Goal: Task Accomplishment & Management: Manage account settings

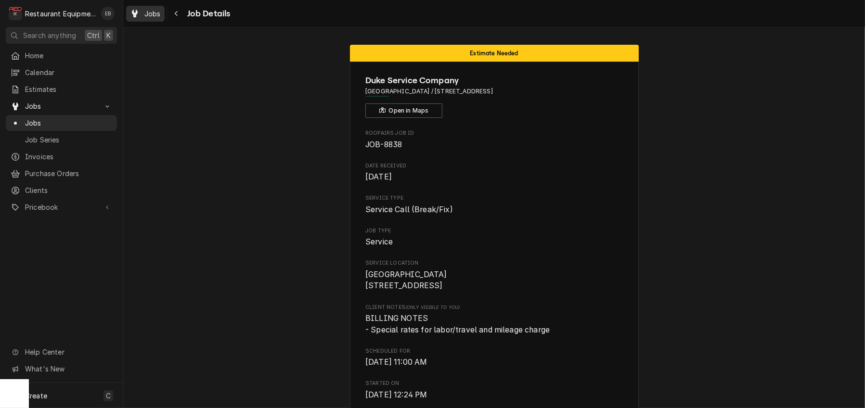
click at [160, 11] on span "Jobs" at bounding box center [152, 14] width 16 height 10
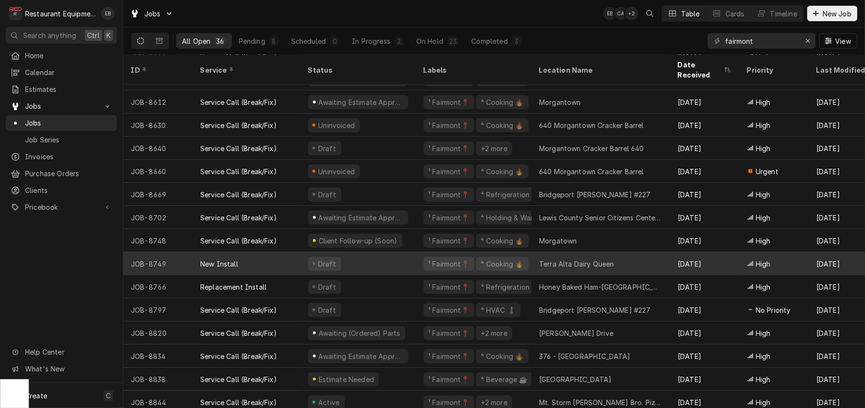
scroll to position [515, 0]
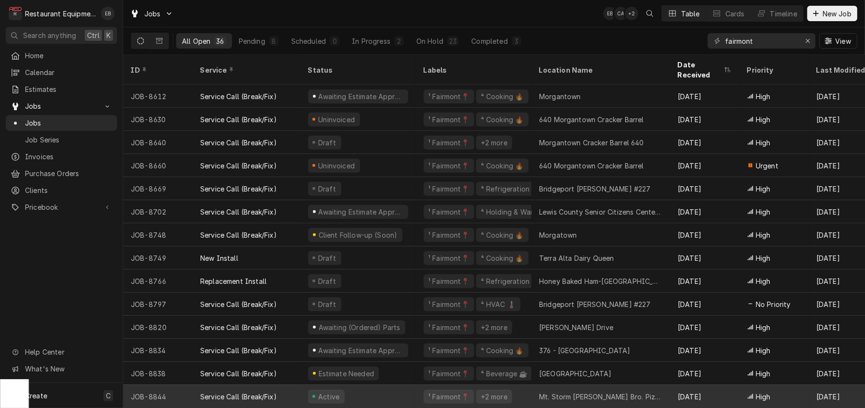
click at [402, 391] on div "Active" at bounding box center [358, 396] width 116 height 23
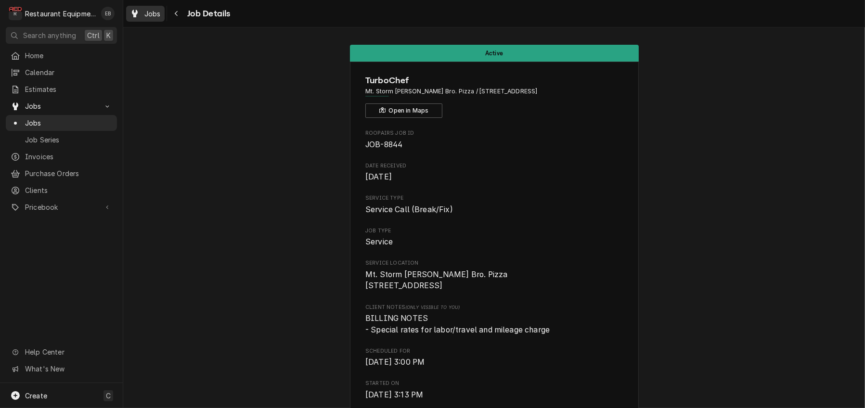
click at [161, 16] on span "Jobs" at bounding box center [152, 14] width 16 height 10
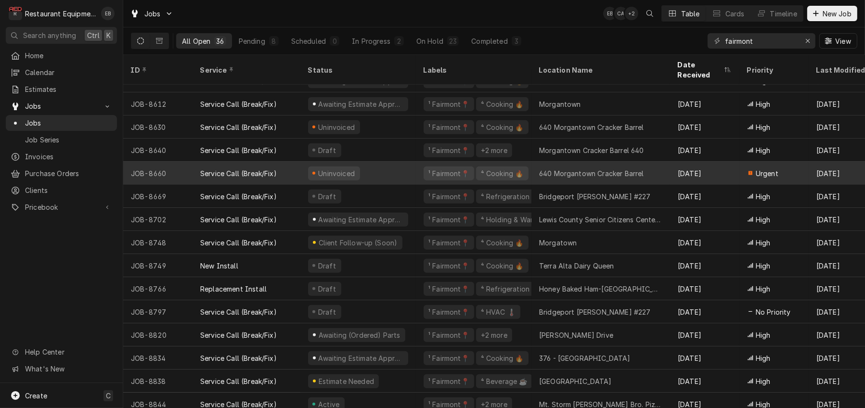
scroll to position [515, 0]
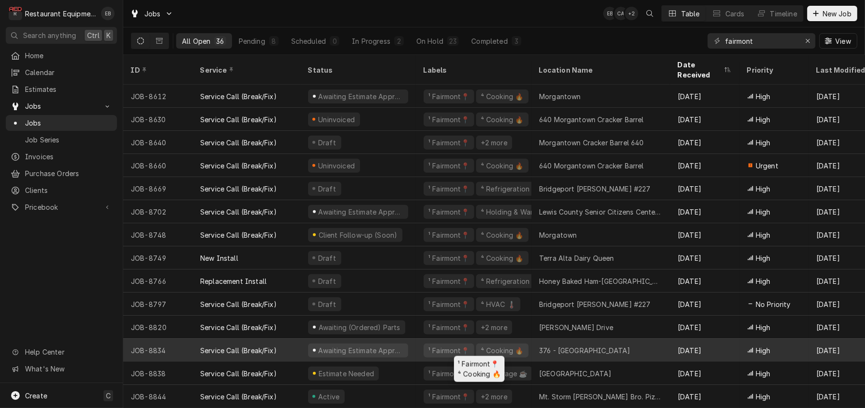
click at [426, 345] on div "¹ Fairmont📍 ⁴ Cooking 🔥" at bounding box center [474, 350] width 116 height 23
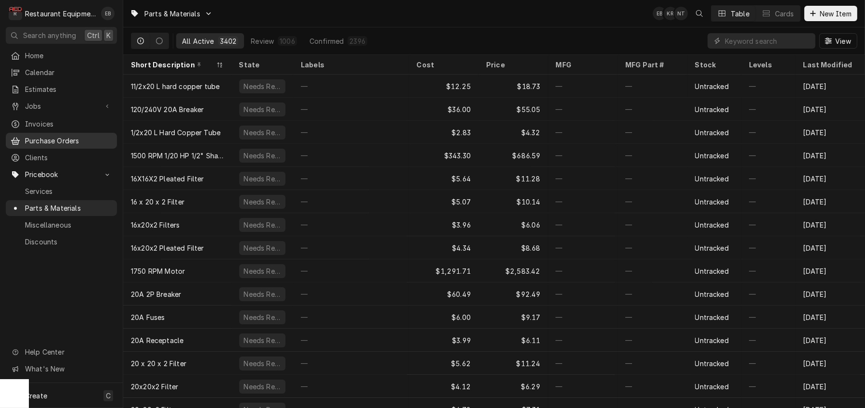
click at [78, 145] on span "Purchase Orders" at bounding box center [68, 141] width 87 height 10
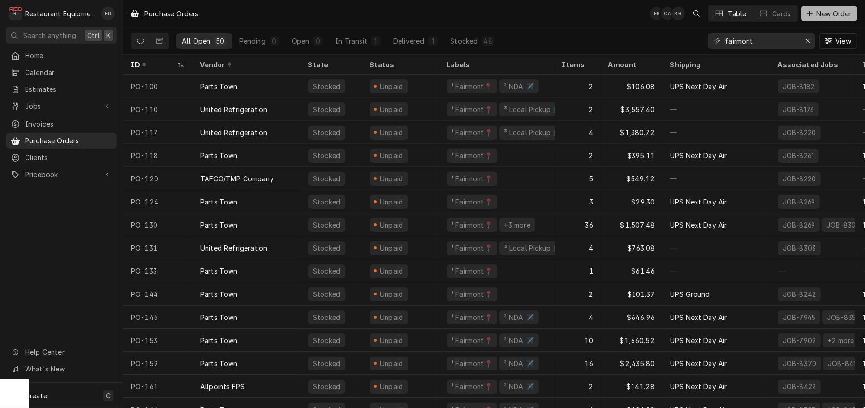
click at [820, 18] on span "New Order" at bounding box center [834, 14] width 39 height 10
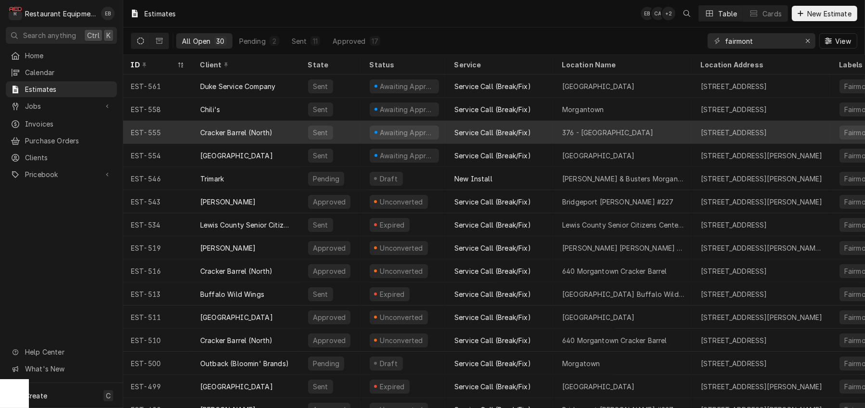
click at [247, 132] on div "Cracker Barrel (North)" at bounding box center [236, 133] width 73 height 10
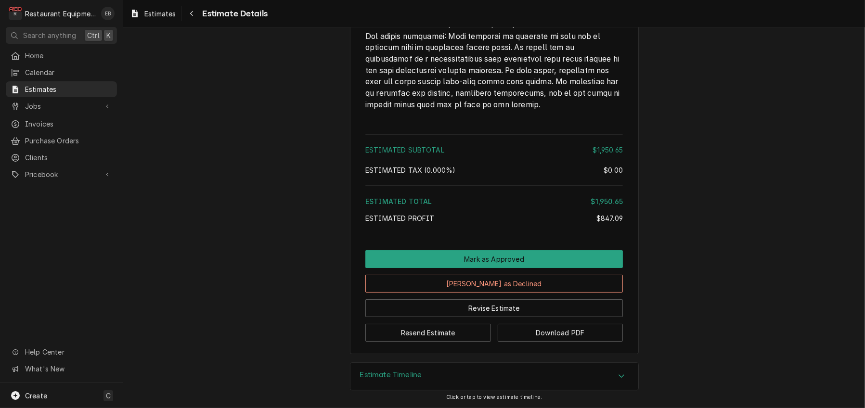
scroll to position [3354, 0]
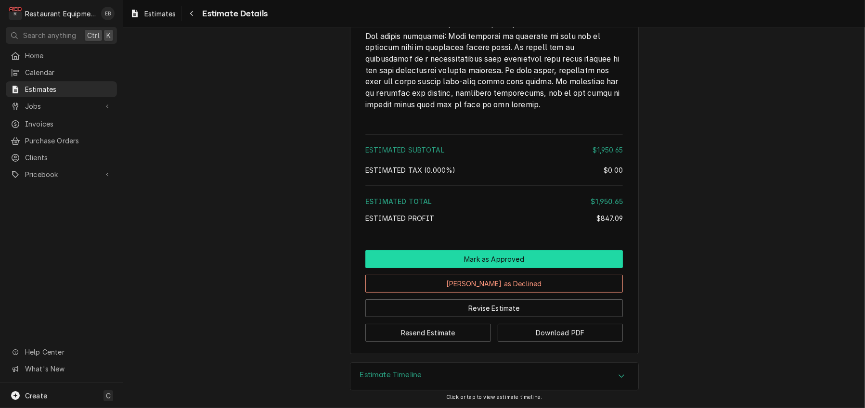
click at [521, 250] on button "Mark as Approved" at bounding box center [494, 259] width 258 height 18
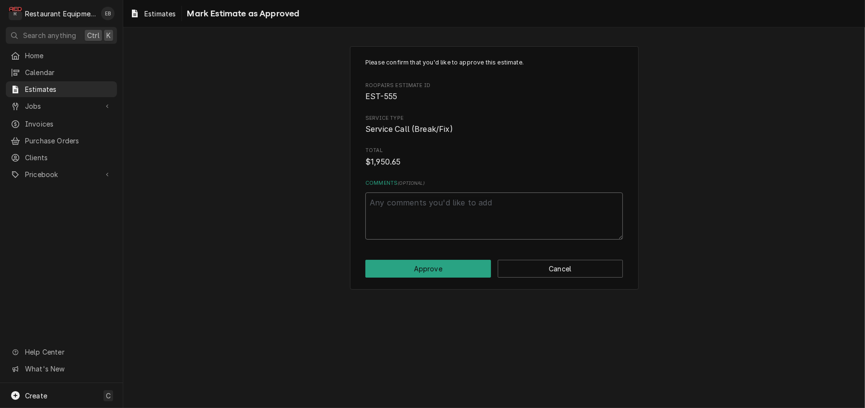
click at [454, 231] on textarea "Comments ( optional )" at bounding box center [494, 216] width 258 height 47
click at [414, 278] on button "Approve" at bounding box center [428, 269] width 126 height 18
type textarea "x"
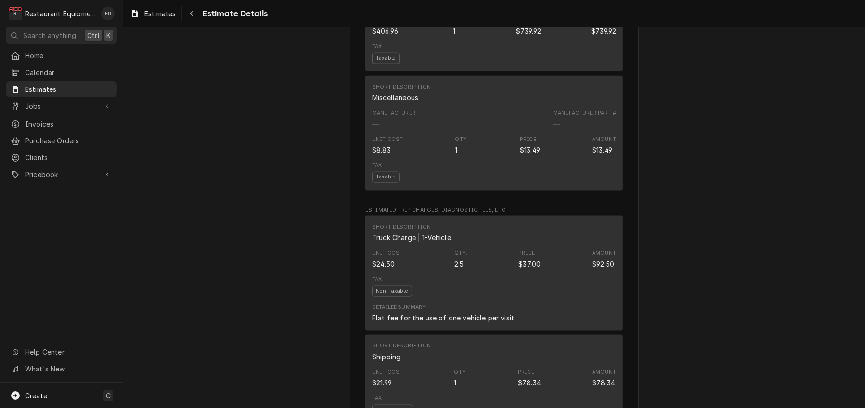
scroll to position [1605, 0]
drag, startPoint x: 536, startPoint y: 113, endPoint x: 565, endPoint y: 115, distance: 29.0
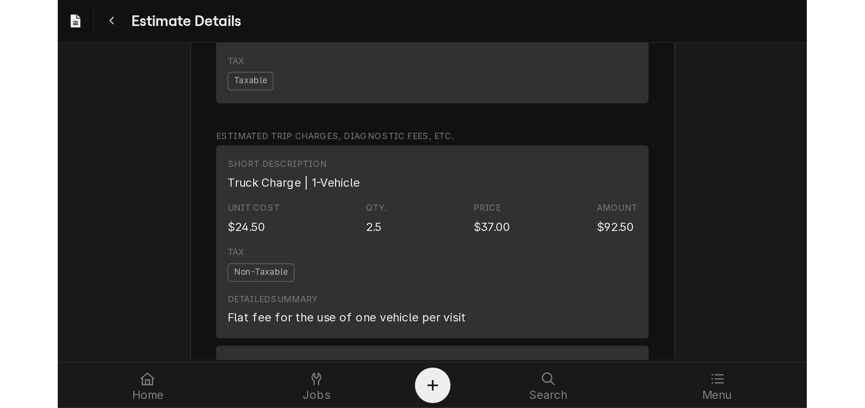
scroll to position [1733, 0]
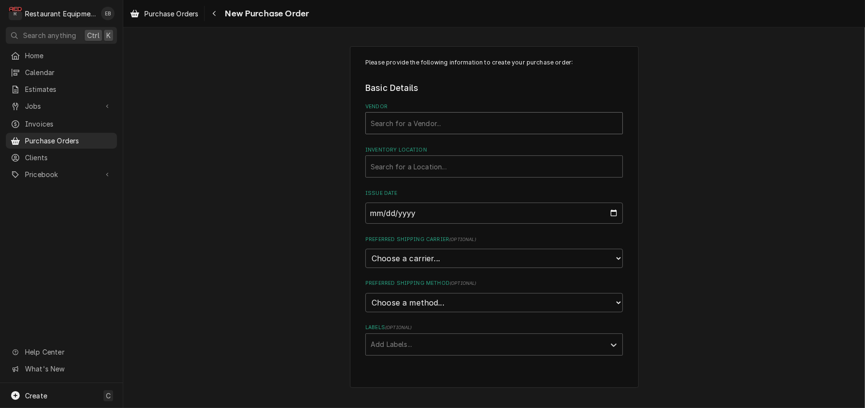
click at [463, 132] on div "Vendor" at bounding box center [494, 123] width 247 height 17
type input "parts town"
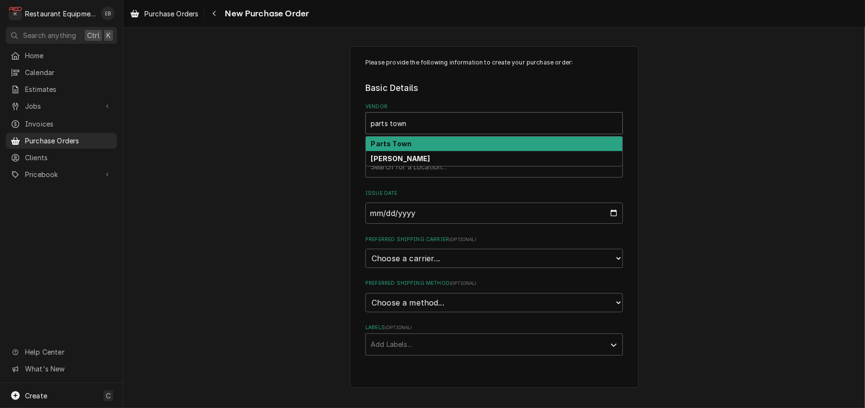
click at [478, 152] on div "Parts Town" at bounding box center [494, 144] width 257 height 15
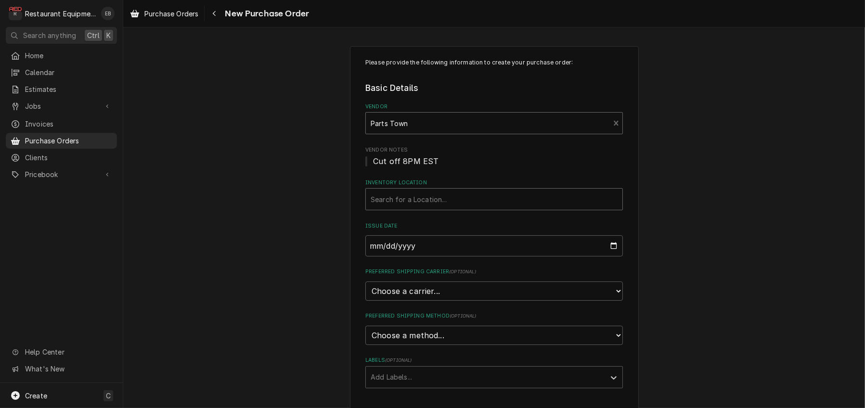
click at [428, 208] on div "Inventory Location" at bounding box center [494, 199] width 247 height 17
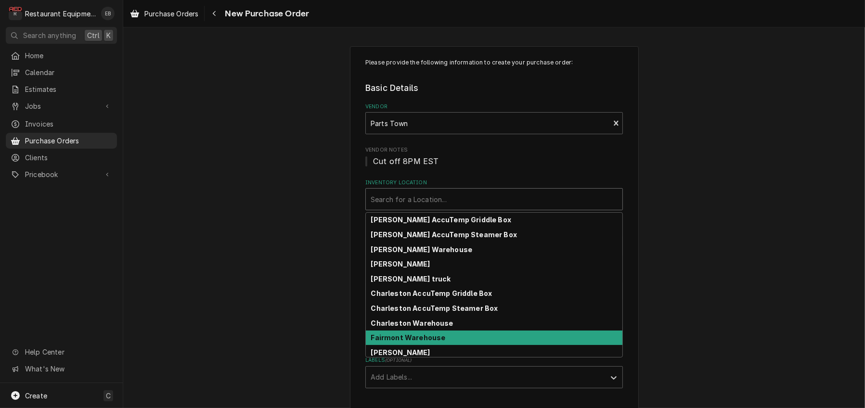
click at [401, 342] on strong "Fairmont Warehouse" at bounding box center [408, 338] width 75 height 8
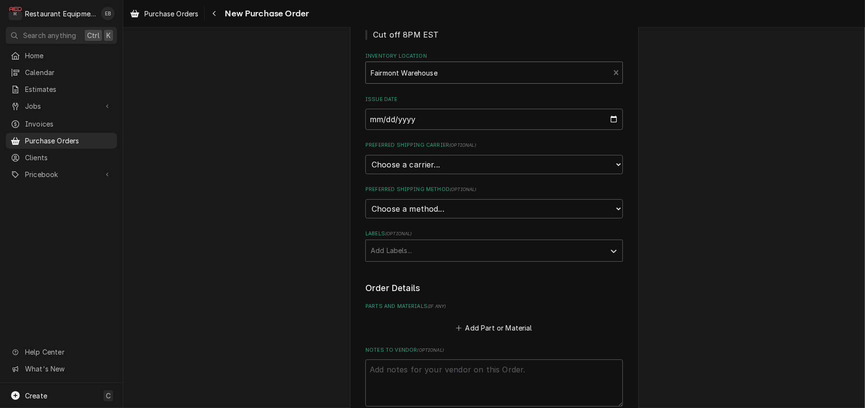
scroll to position [128, 0]
click at [420, 173] on select "Choose a carrier... U.S. Postal Service Stamps.com FedEx UPS DHL Express DHL EC…" at bounding box center [494, 163] width 258 height 19
select select "4"
click at [365, 173] on select "Choose a carrier... U.S. Postal Service Stamps.com FedEx UPS DHL Express DHL EC…" at bounding box center [494, 163] width 258 height 19
type textarea "x"
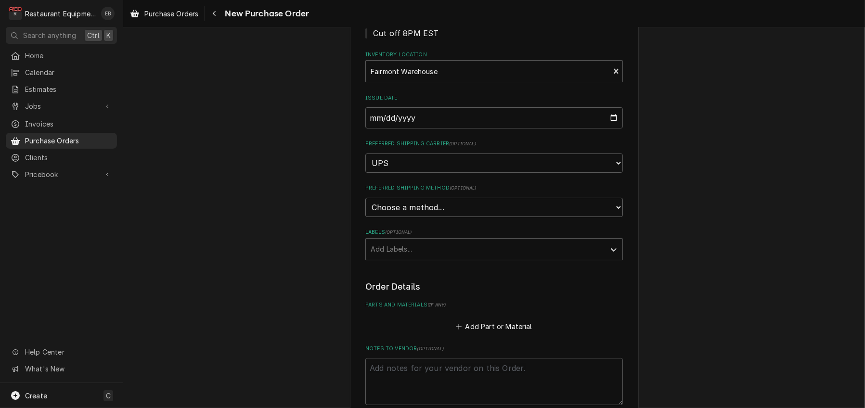
click at [414, 217] on select "Choose a method... Ground Next Day Early AM Next Day Air 2 Day Air Other" at bounding box center [494, 207] width 258 height 19
select select "1"
click at [365, 217] on select "Choose a method... Ground Next Day Early AM Next Day Air 2 Day Air Other" at bounding box center [494, 207] width 258 height 19
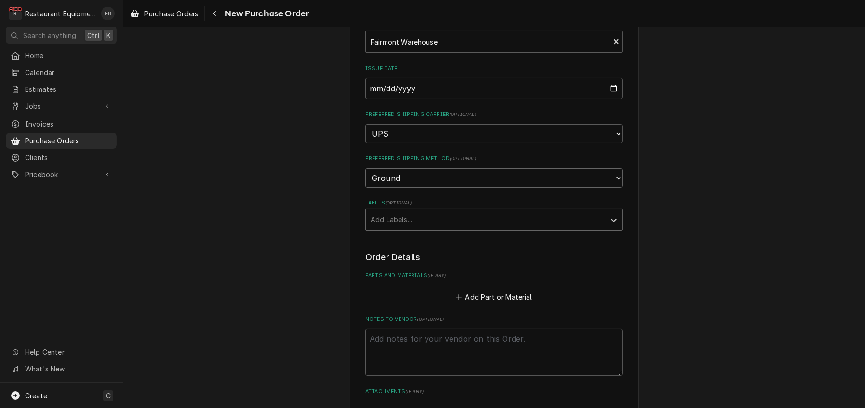
scroll to position [160, 0]
click at [473, 226] on div "Labels" at bounding box center [486, 216] width 230 height 17
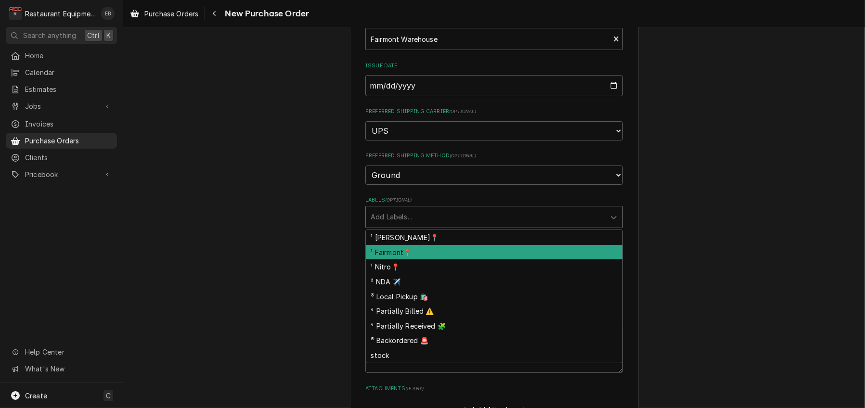
click at [406, 260] on div "¹ Fairmont📍" at bounding box center [494, 252] width 257 height 15
type textarea "x"
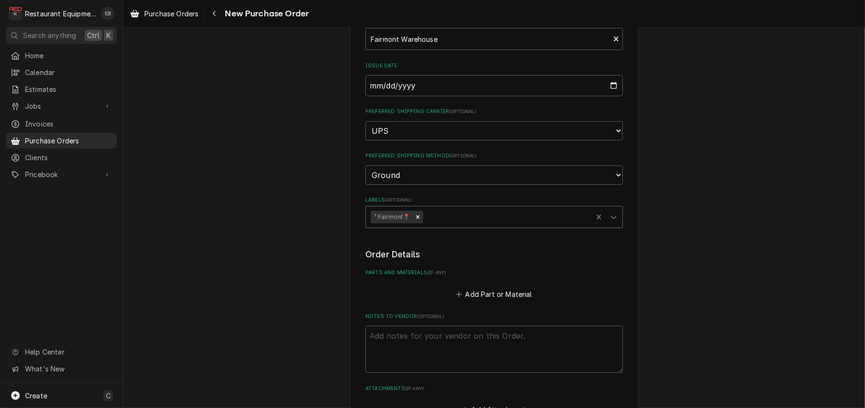
click at [452, 226] on div "Labels" at bounding box center [506, 216] width 163 height 17
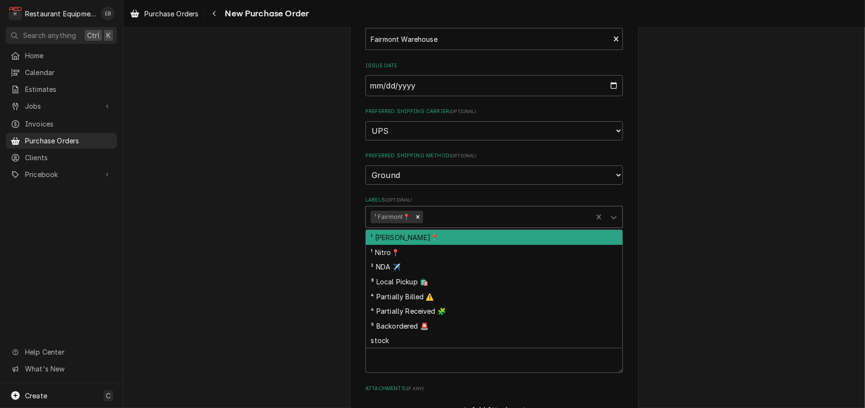
click at [446, 226] on div "Labels" at bounding box center [506, 216] width 163 height 17
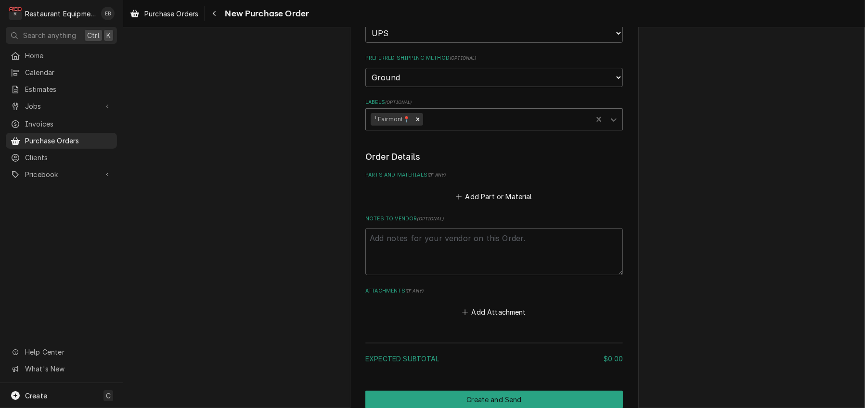
scroll to position [289, 0]
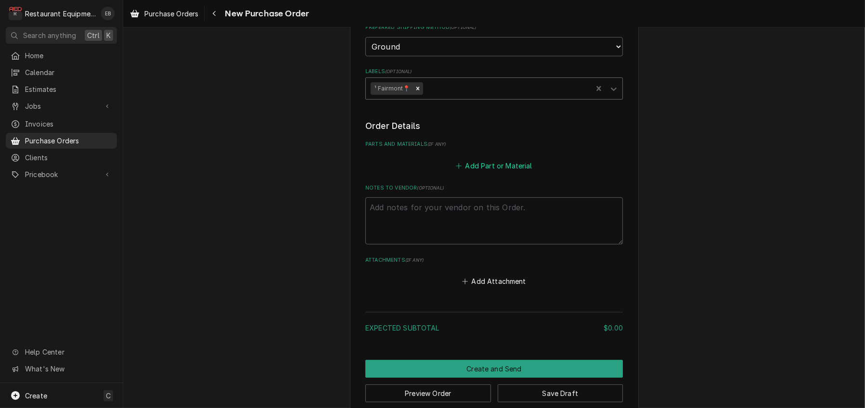
click at [481, 172] on button "Add Part or Material" at bounding box center [493, 165] width 79 height 13
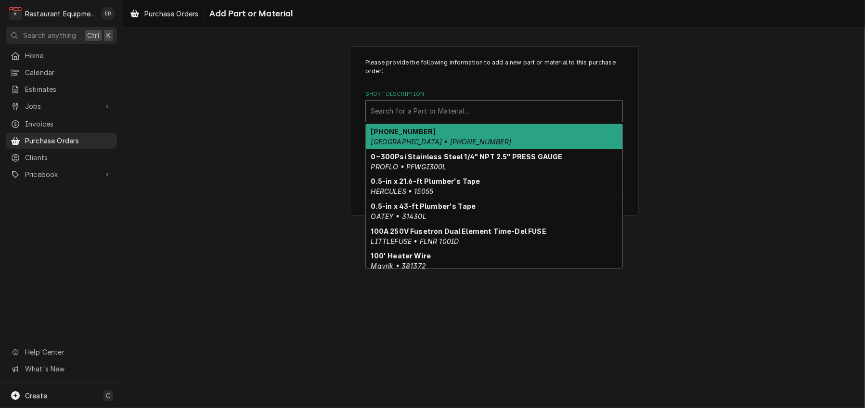
click at [464, 120] on div "Short Description" at bounding box center [494, 111] width 247 height 17
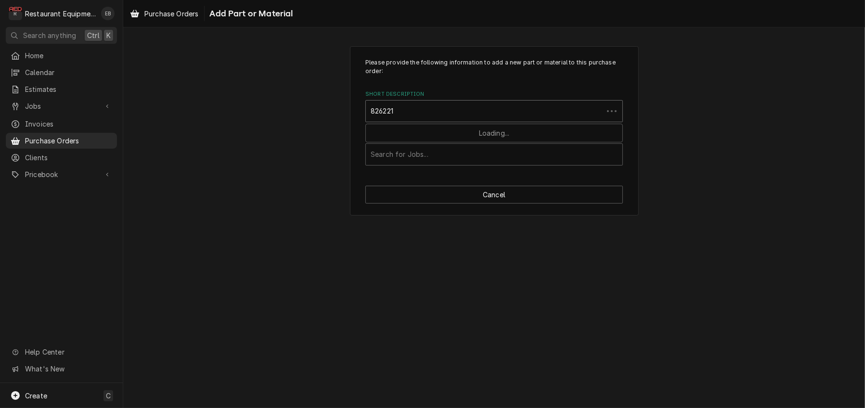
type input "8262212"
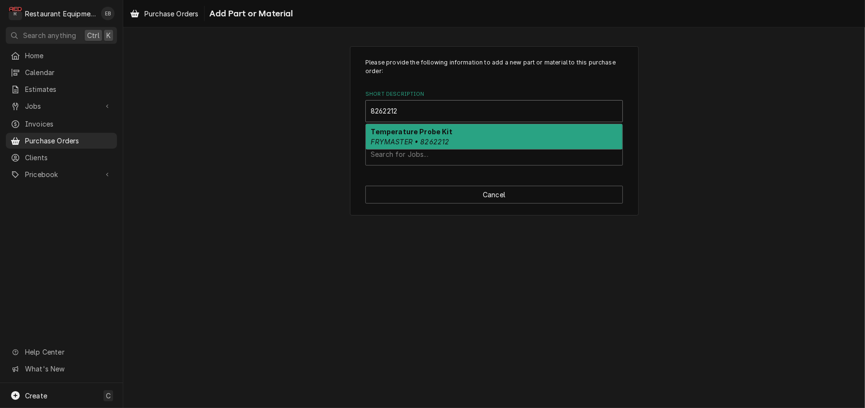
click at [483, 149] on div "Temperature Probe Kit FRYMASTER • 8262212" at bounding box center [494, 136] width 257 height 25
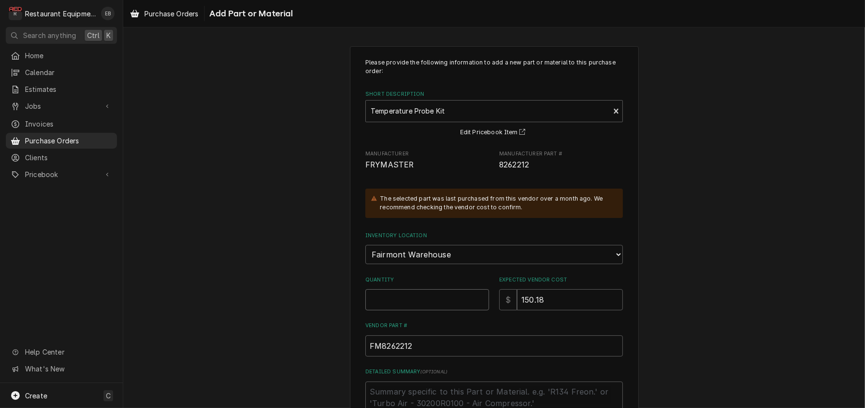
click at [418, 311] on input "Quantity" at bounding box center [427, 299] width 124 height 21
type textarea "x"
type input "1"
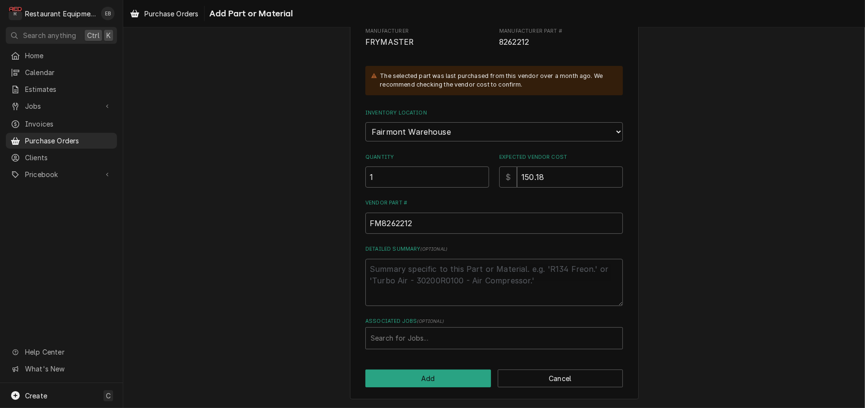
scroll to position [160, 0]
click at [439, 347] on div "Associated Jobs" at bounding box center [494, 338] width 247 height 17
type input "8834"
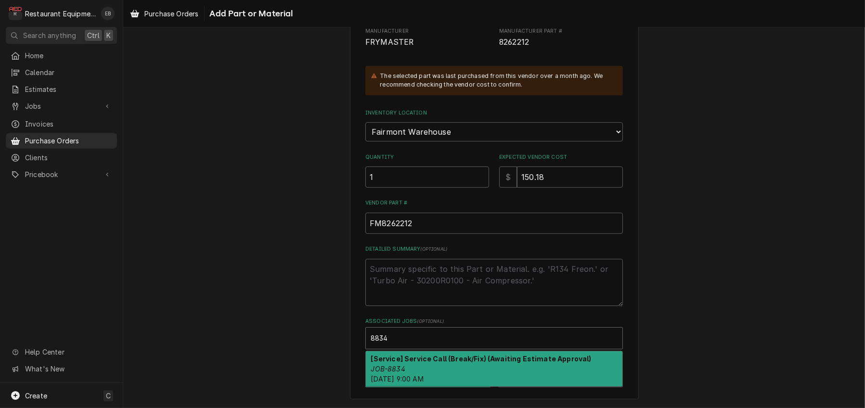
click at [543, 363] on strong "[Service] Service Call (Break/Fix) (Awaiting Estimate Approval)" at bounding box center [481, 359] width 221 height 8
type textarea "x"
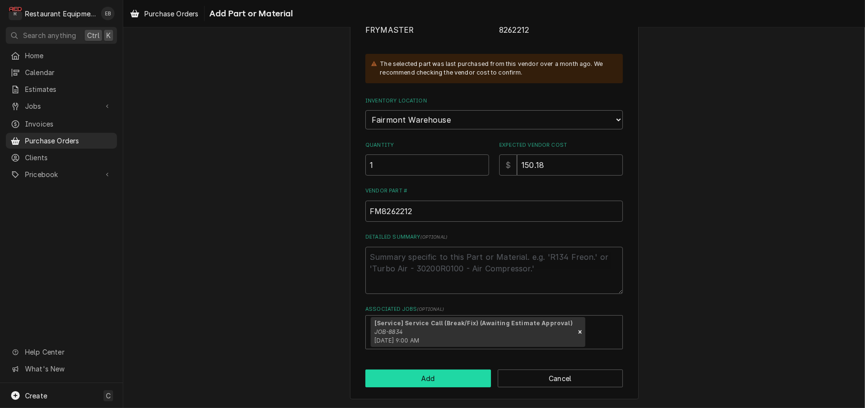
click at [432, 376] on button "Add" at bounding box center [428, 379] width 126 height 18
type textarea "x"
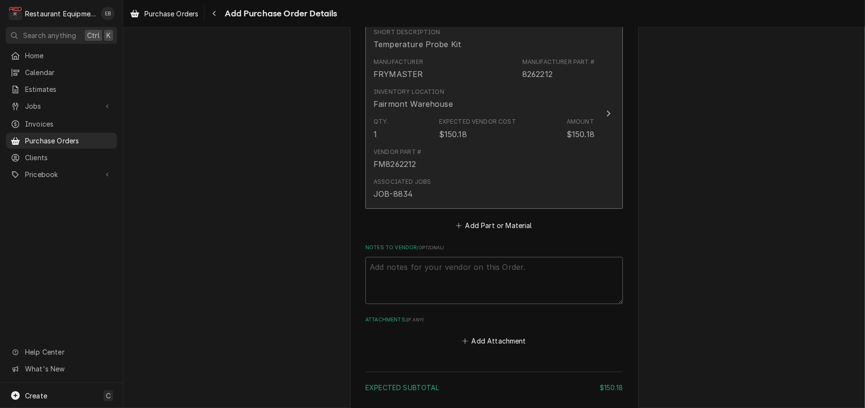
scroll to position [449, 0]
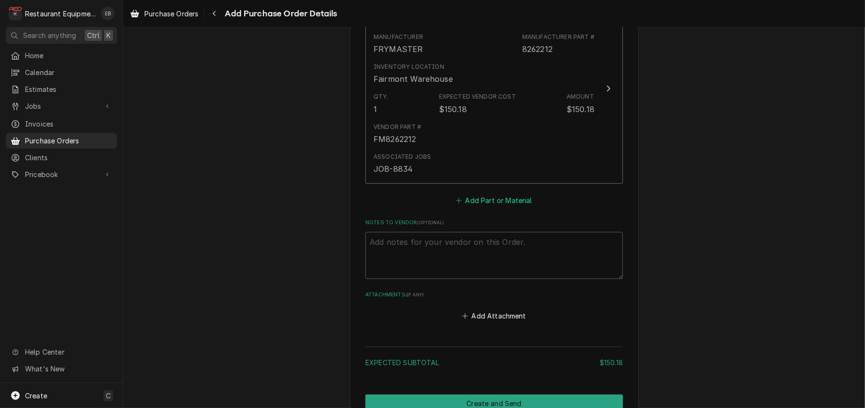
click at [486, 208] on button "Add Part or Material" at bounding box center [493, 200] width 79 height 13
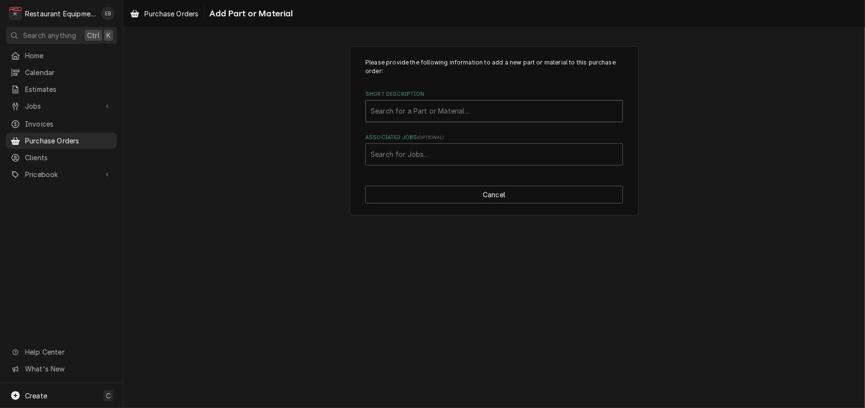
click at [480, 117] on div "Short Description" at bounding box center [494, 111] width 247 height 17
type input "8262197"
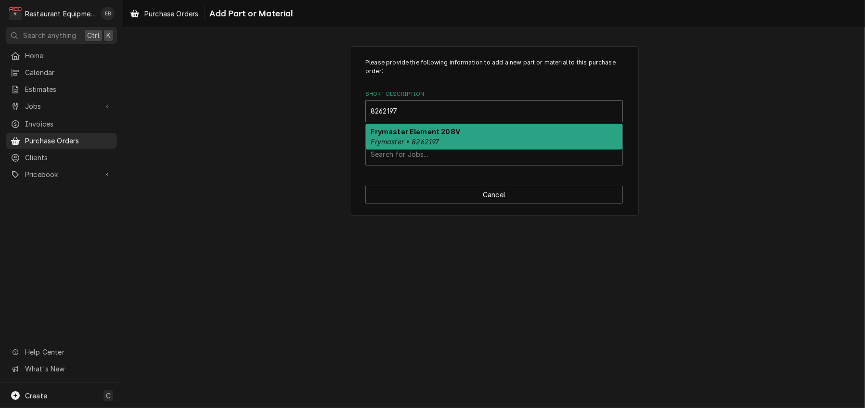
click at [474, 145] on div "Frymaster Element 208V Frymaster • 8262197" at bounding box center [494, 136] width 257 height 25
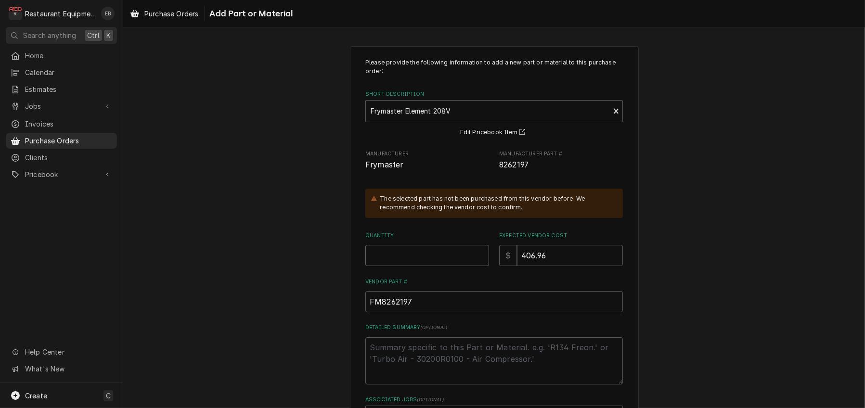
click at [410, 266] on input "Quantity" at bounding box center [427, 255] width 124 height 21
type textarea "x"
type input "1"
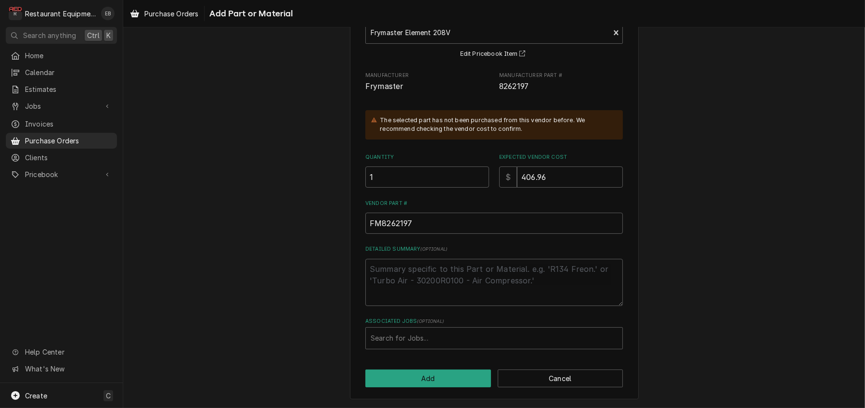
scroll to position [129, 0]
click at [421, 330] on div "Associated Jobs" at bounding box center [494, 338] width 247 height 17
type input "8834"
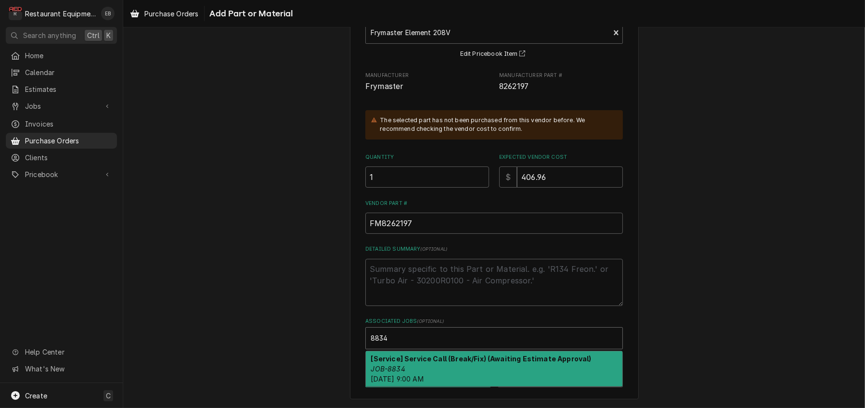
click at [486, 360] on strong "[Service] Service Call (Break/Fix) (Awaiting Estimate Approval)" at bounding box center [481, 359] width 221 height 8
type textarea "x"
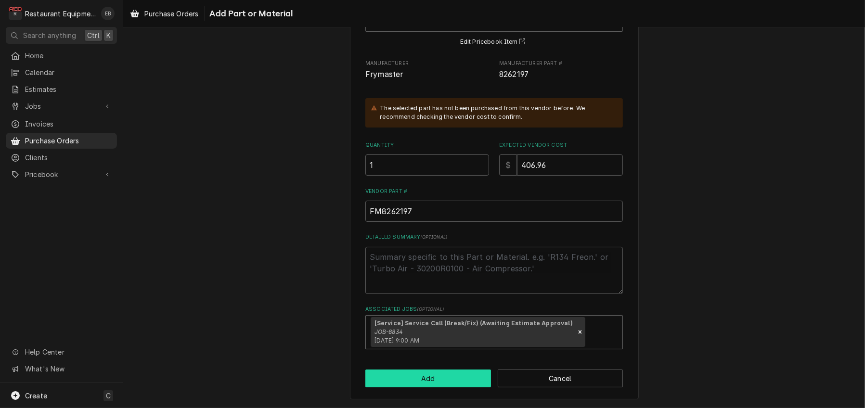
click at [428, 374] on button "Add" at bounding box center [428, 379] width 126 height 18
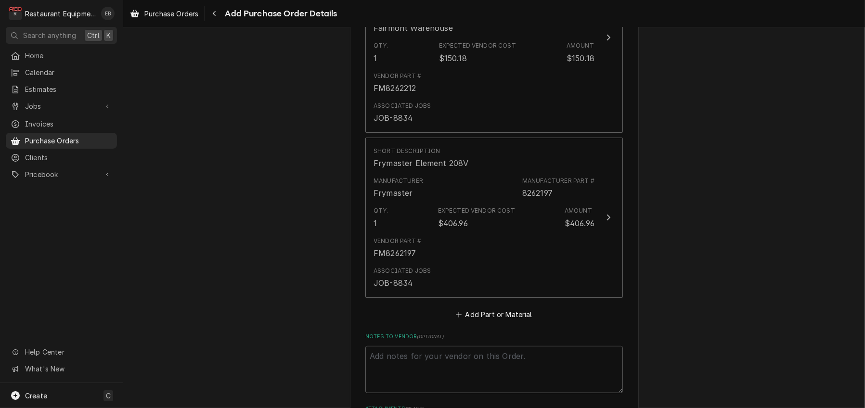
scroll to position [501, 0]
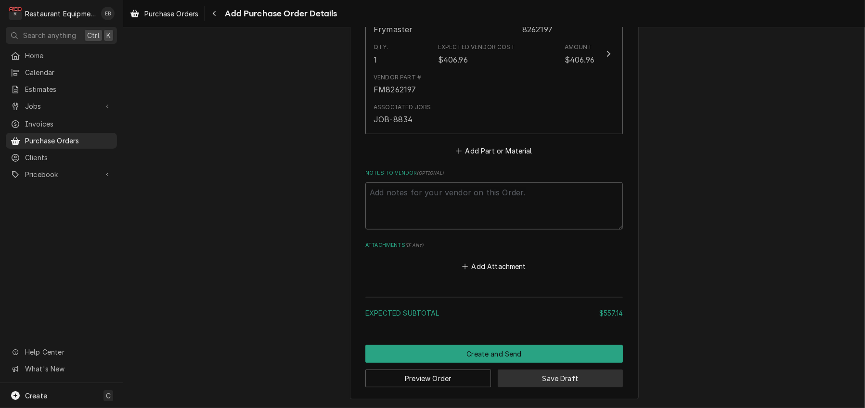
click at [547, 378] on button "Save Draft" at bounding box center [561, 379] width 126 height 18
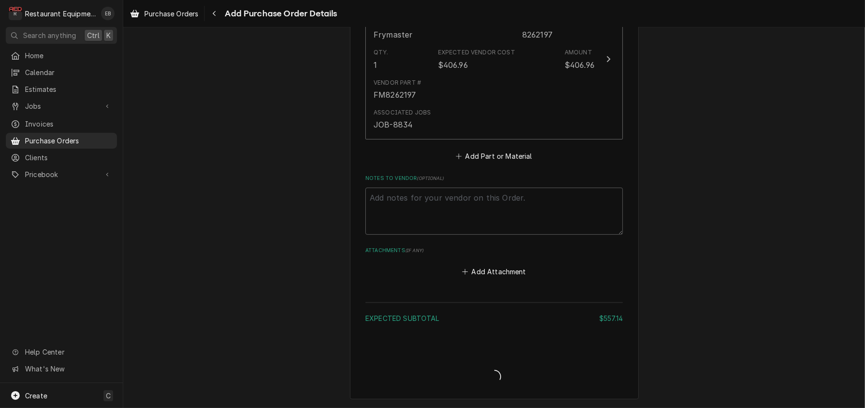
scroll to position [768, 0]
type textarea "x"
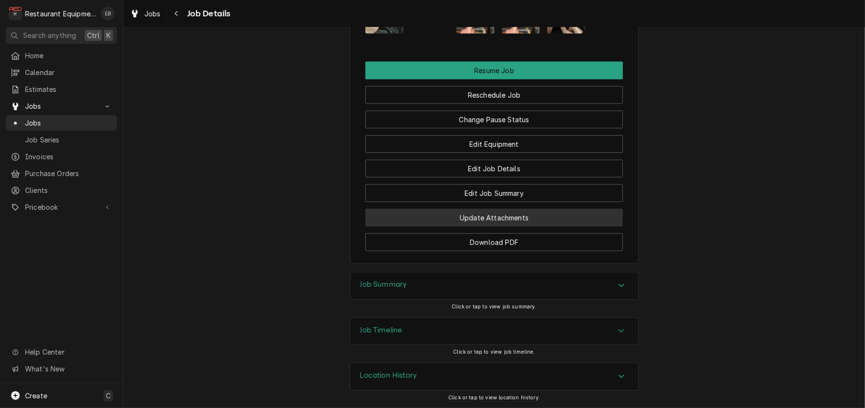
scroll to position [1284, 0]
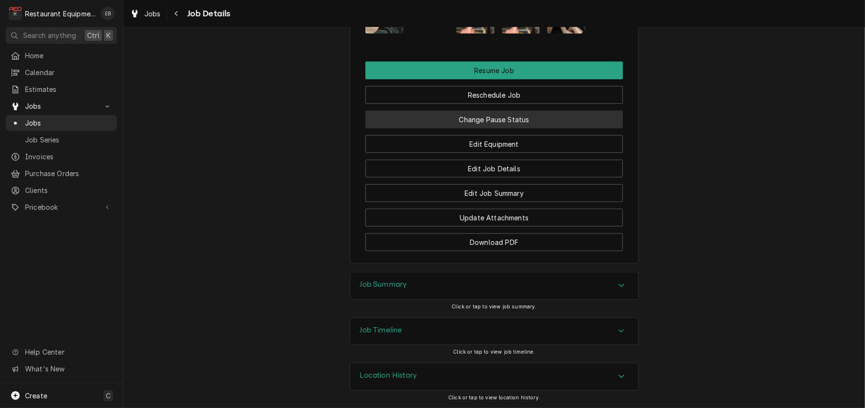
click at [484, 129] on button "Change Pause Status" at bounding box center [494, 120] width 258 height 18
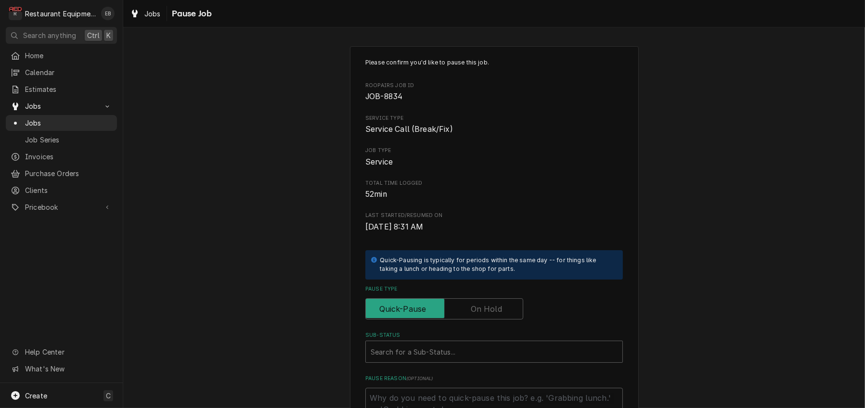
click at [480, 320] on label "Pause Type" at bounding box center [444, 309] width 158 height 21
click at [480, 320] on input "Pause Type" at bounding box center [444, 309] width 149 height 21
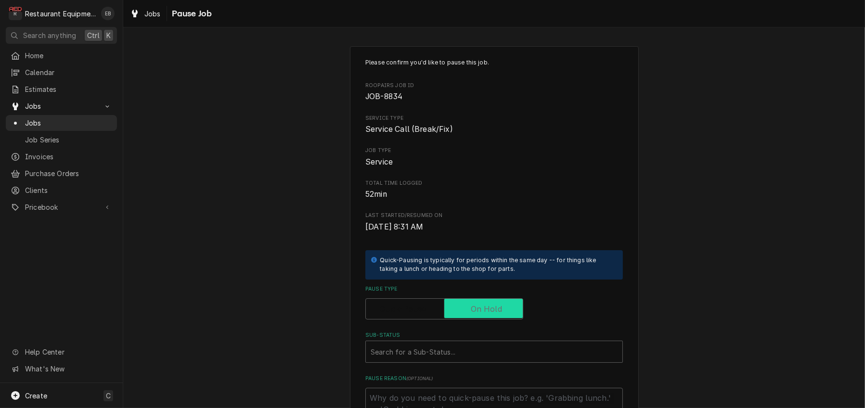
checkbox input "true"
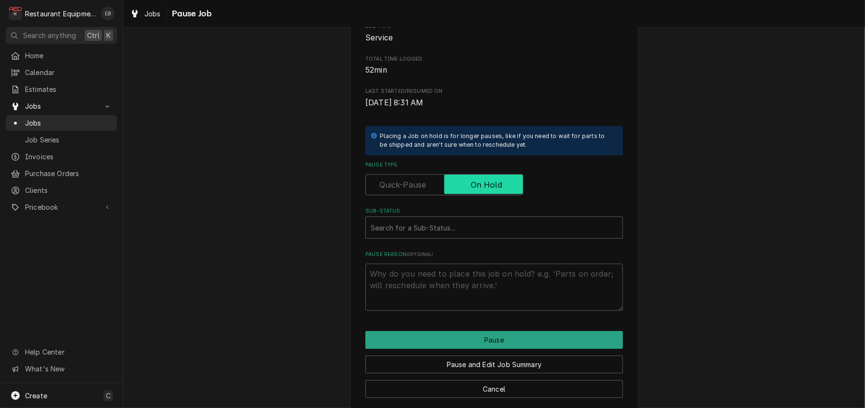
scroll to position [160, 0]
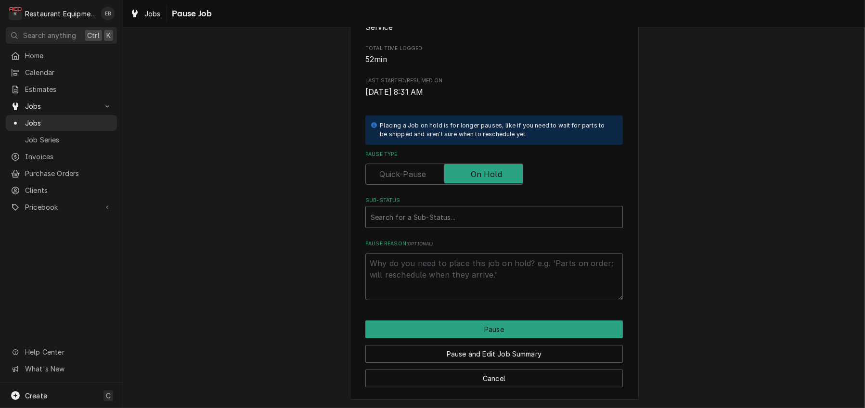
type textarea "x"
click at [428, 226] on div "Sub-Status" at bounding box center [494, 216] width 247 height 17
type input "awaiting"
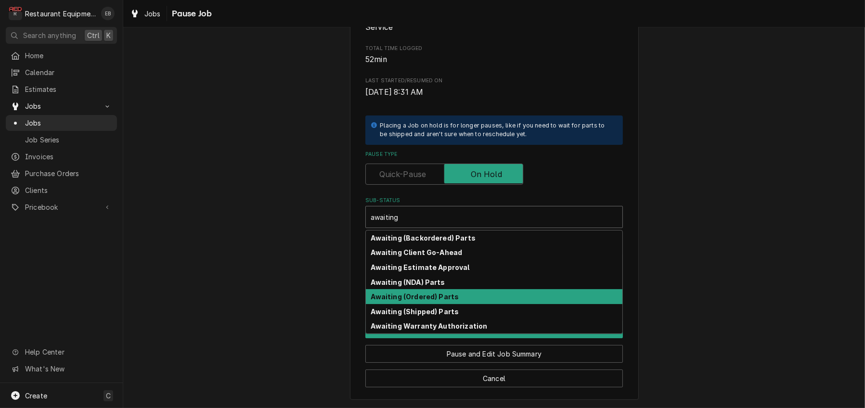
click at [433, 301] on strong "Awaiting (Ordered) Parts" at bounding box center [415, 297] width 88 height 8
type textarea "x"
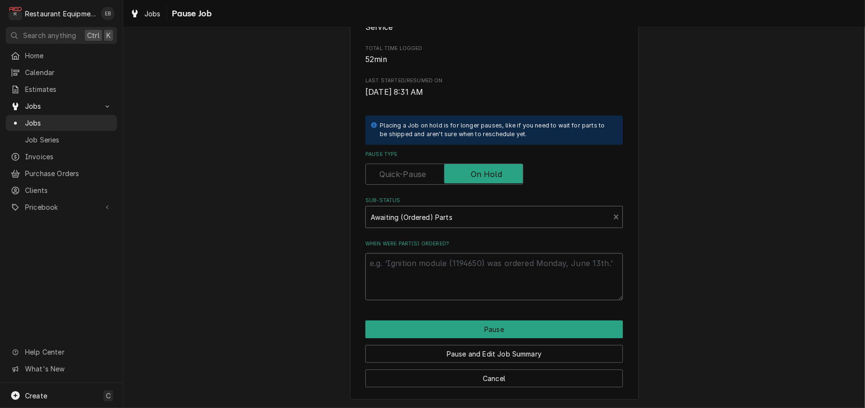
click at [431, 289] on textarea "When were part(s) ordered?" at bounding box center [494, 276] width 258 height 47
type textarea "x"
type textarea "O"
type textarea "x"
type textarea "Or"
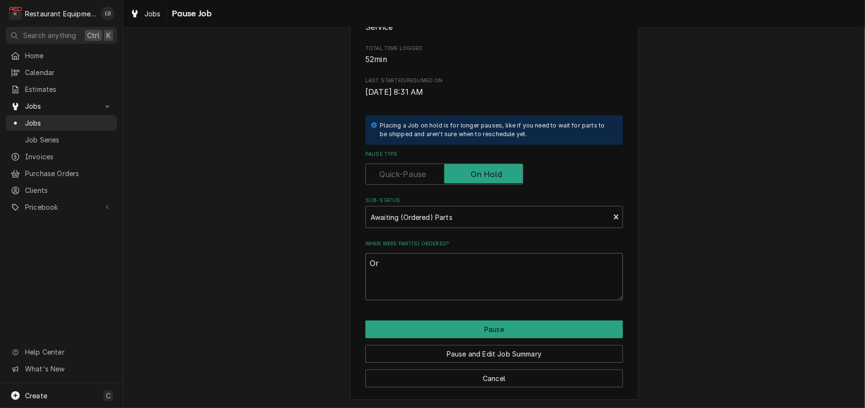
type textarea "x"
type textarea "Ord"
type textarea "x"
type textarea "Orde"
type textarea "x"
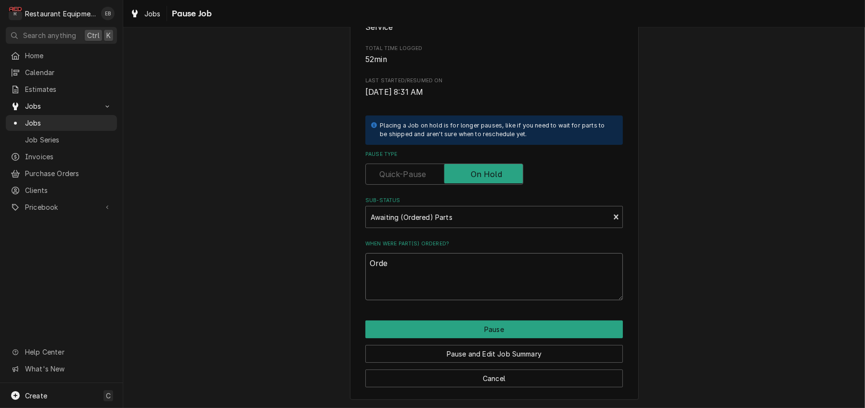
type textarea "Order"
type textarea "x"
type textarea "Ordere"
type textarea "x"
type textarea "Ordered"
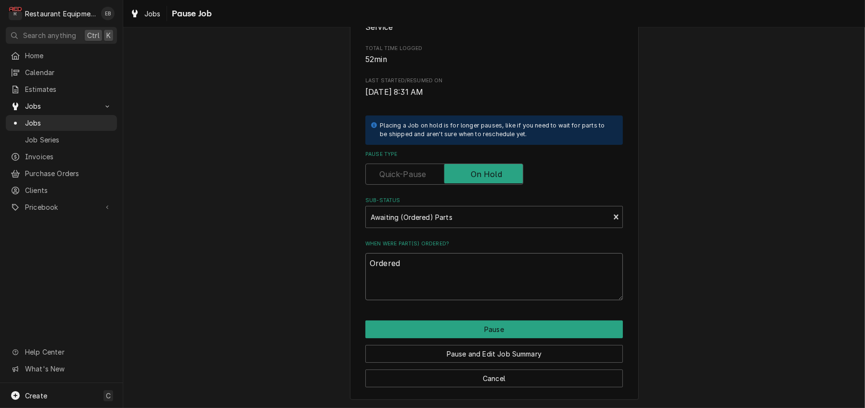
type textarea "x"
type textarea "Ordered"
type textarea "x"
type textarea "Ordered p"
type textarea "x"
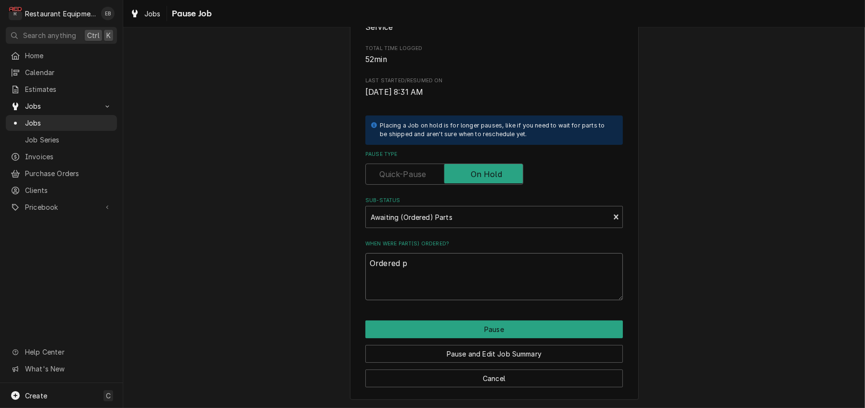
type textarea "Ordered pa"
type textarea "x"
type textarea "Ordered par"
type textarea "x"
type textarea "Ordered part"
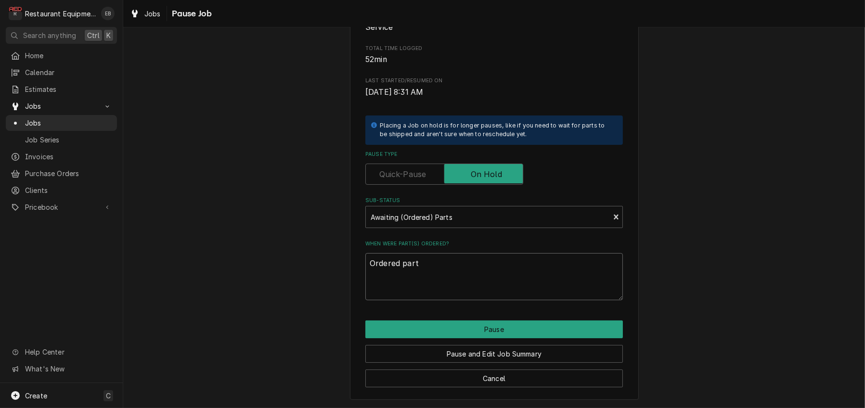
type textarea "x"
type textarea "Ordered parts"
type textarea "x"
type textarea "Ordered parts"
type textarea "x"
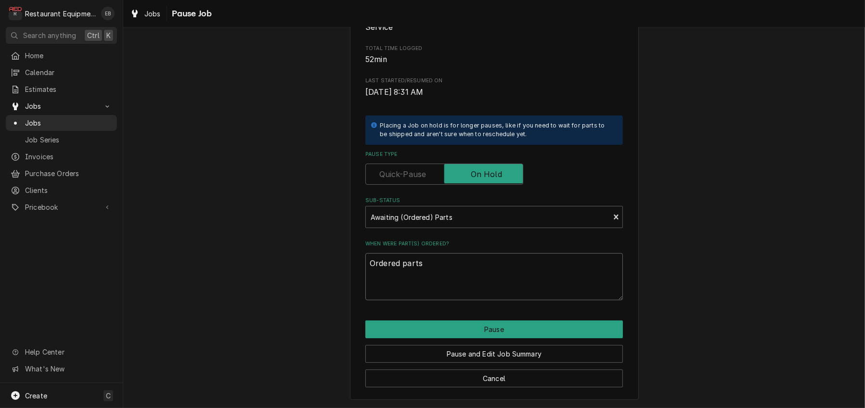
type textarea "Ordered parts 9"
type textarea "x"
type textarea "Ordered parts 9/"
type textarea "x"
type textarea "Ordered parts 9/1"
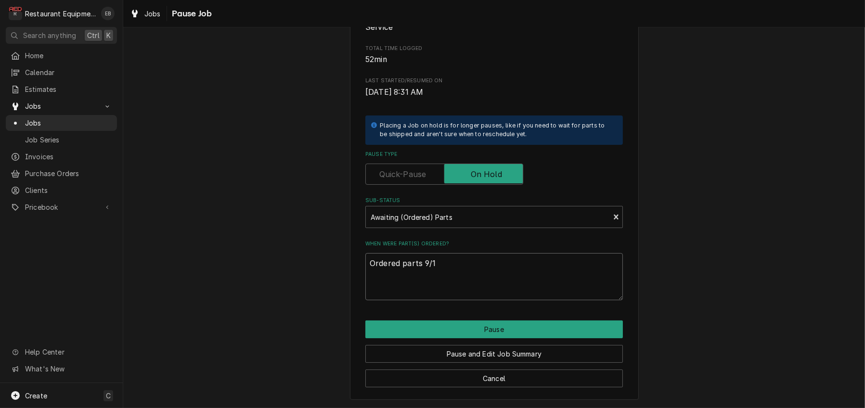
type textarea "x"
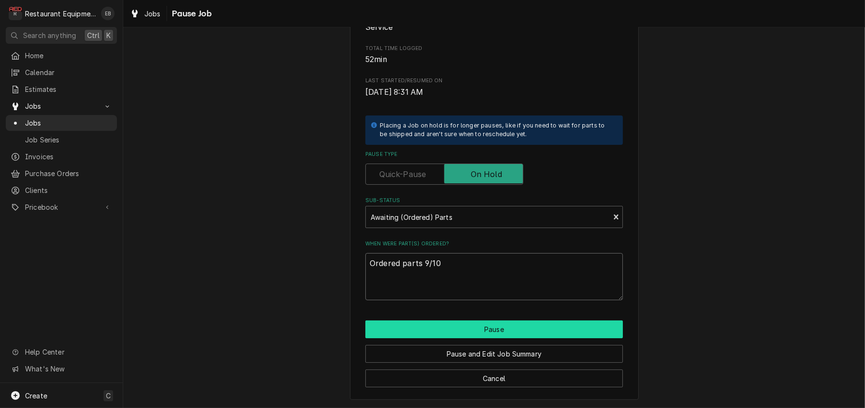
type textarea "Ordered parts 9/10"
click at [474, 338] on button "Pause" at bounding box center [494, 330] width 258 height 18
type textarea "x"
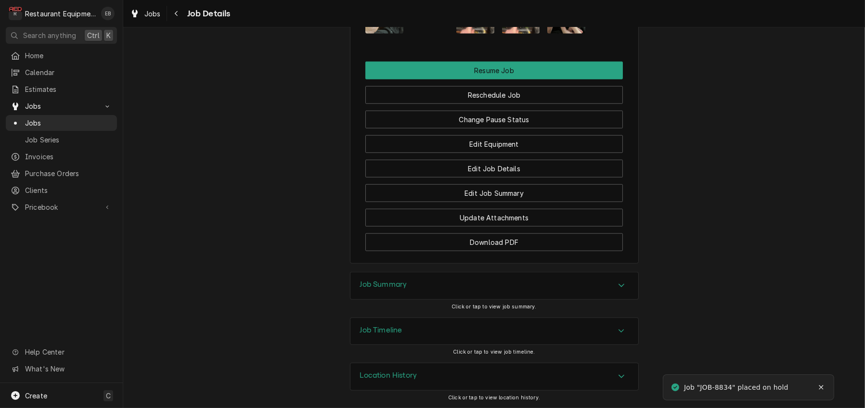
scroll to position [1380, 0]
click at [161, 17] on span "Jobs" at bounding box center [152, 14] width 16 height 10
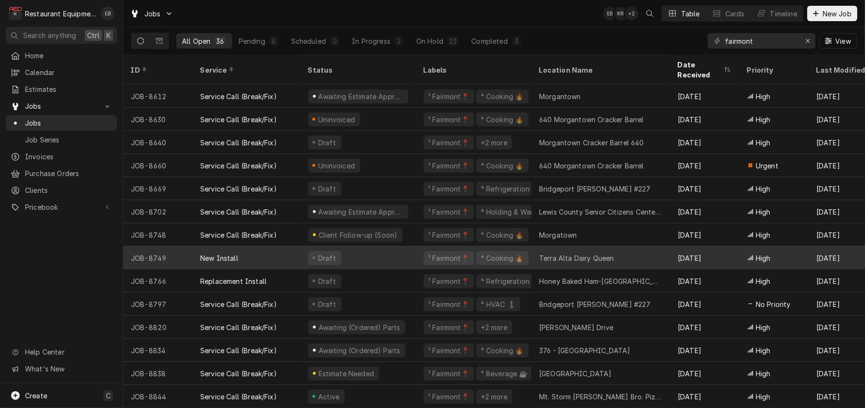
scroll to position [515, 0]
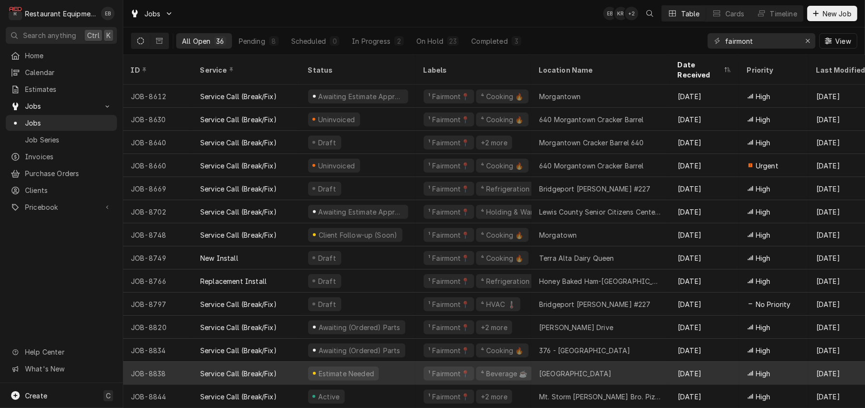
click at [406, 363] on div "Estimate Needed" at bounding box center [358, 373] width 116 height 23
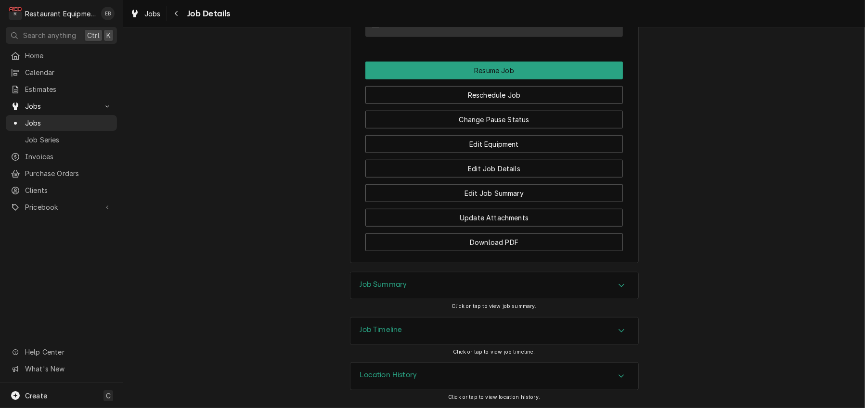
scroll to position [1120, 0]
click at [501, 111] on button "Change Pause Status" at bounding box center [494, 120] width 258 height 18
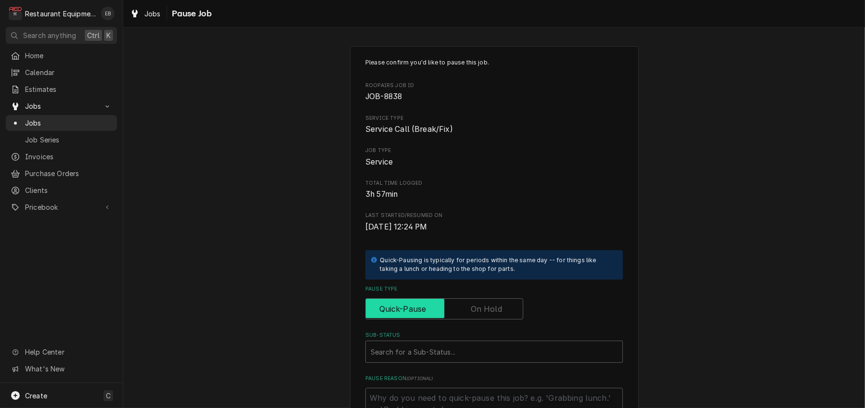
click at [455, 320] on input "Pause Type" at bounding box center [444, 309] width 149 height 21
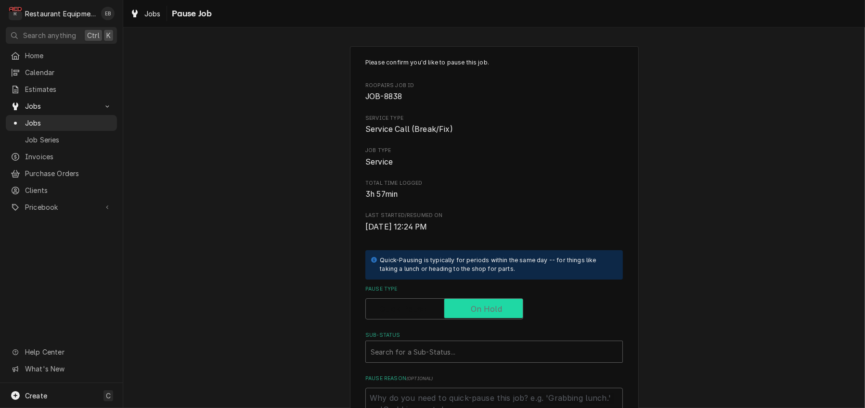
checkbox input "true"
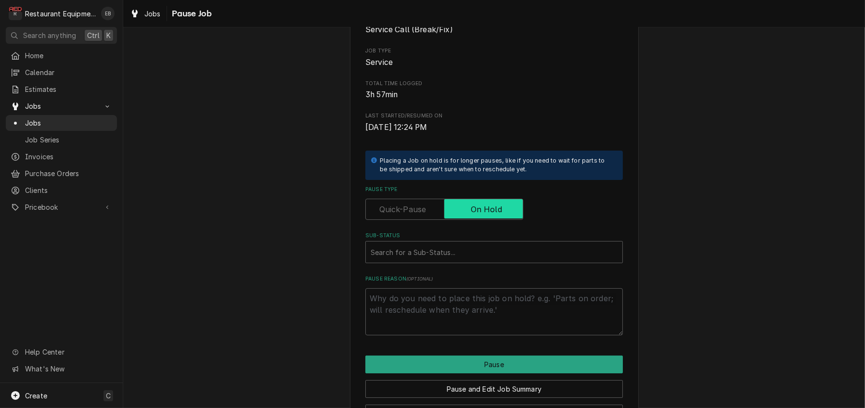
scroll to position [160, 0]
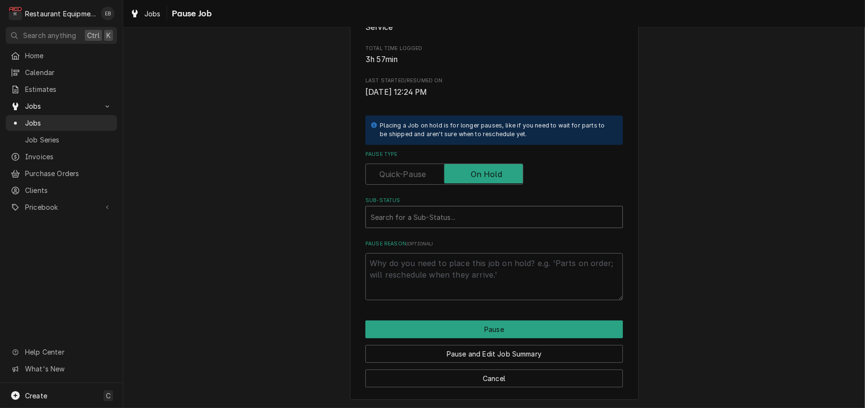
type textarea "x"
click at [444, 226] on div "Sub-Status" at bounding box center [494, 216] width 247 height 17
type input "awaiting"
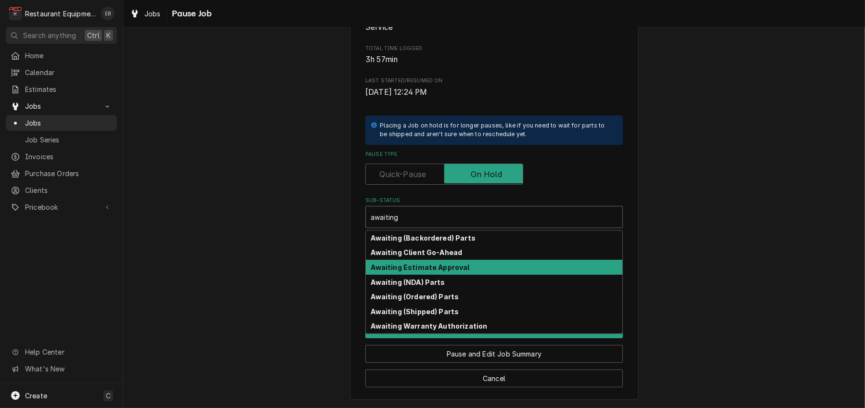
click at [443, 272] on strong "Awaiting Estimate Approval" at bounding box center [420, 267] width 99 height 8
type textarea "x"
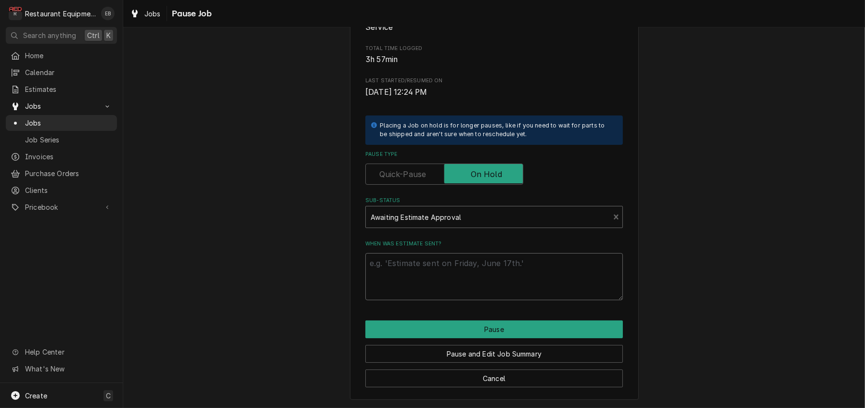
click at [458, 290] on textarea "When was estimate sent?" at bounding box center [494, 276] width 258 height 47
type textarea "x"
type textarea "E"
type textarea "x"
type textarea "ES"
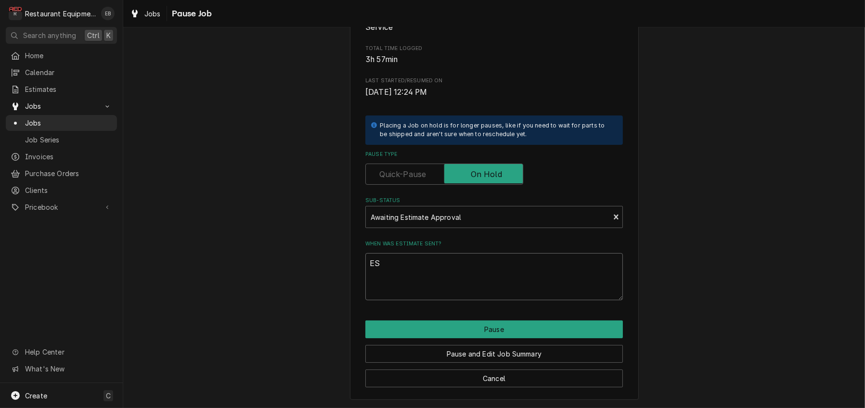
type textarea "x"
type textarea "EST"
type textarea "x"
type textarea "EST"
type textarea "x"
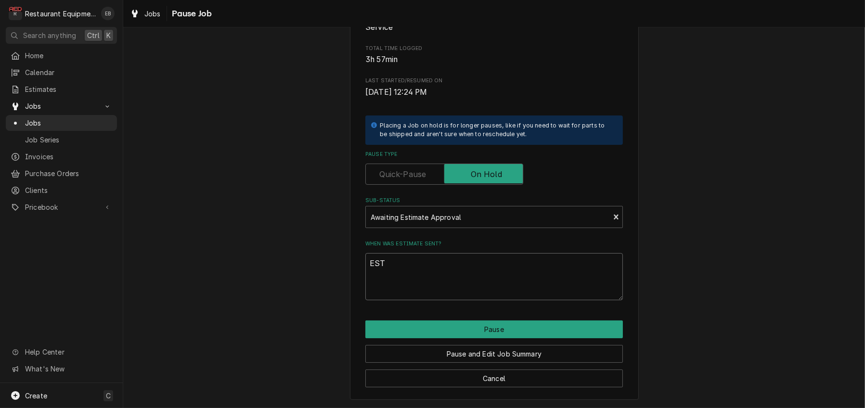
type textarea "EST c"
type textarea "x"
type textarea "EST cr"
type textarea "x"
type textarea "EST cre"
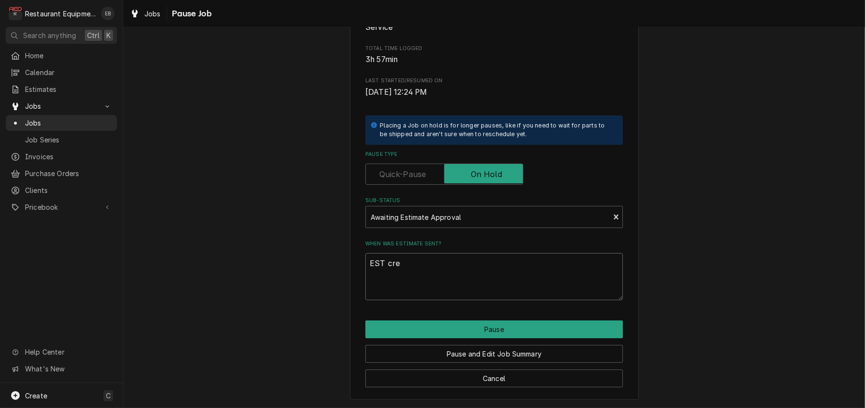
type textarea "x"
type textarea "EST crea"
type textarea "x"
type textarea "EST creat"
type textarea "x"
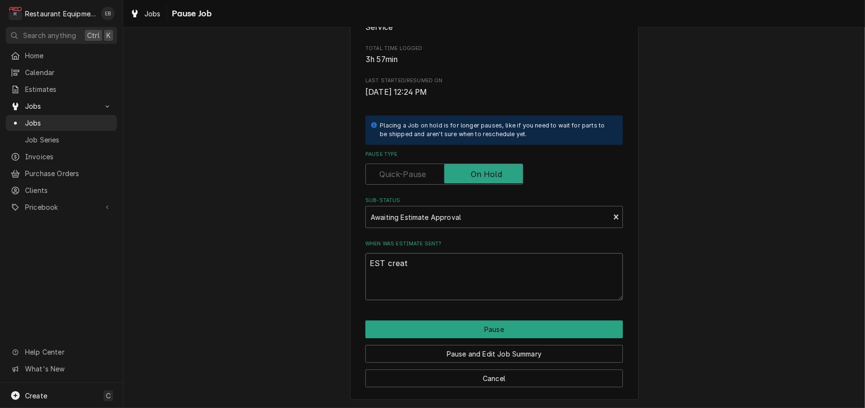
type textarea "EST create"
type textarea "x"
type textarea "EST created"
type textarea "x"
type textarea "EST created"
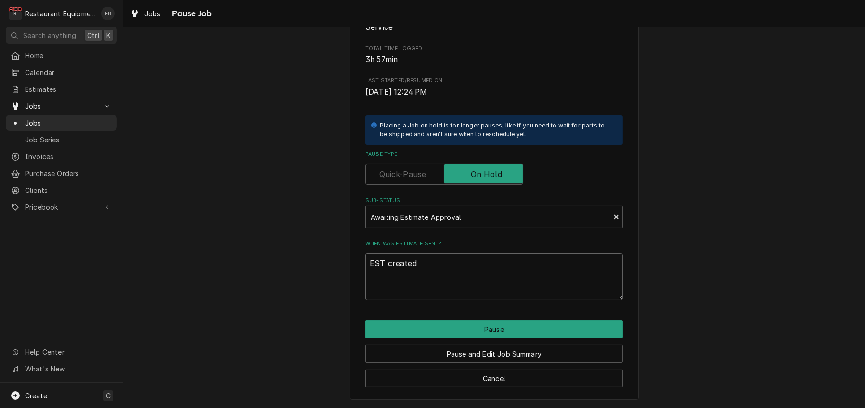
type textarea "x"
type textarea "EST created 9"
type textarea "x"
type textarea "EST created 9/"
type textarea "x"
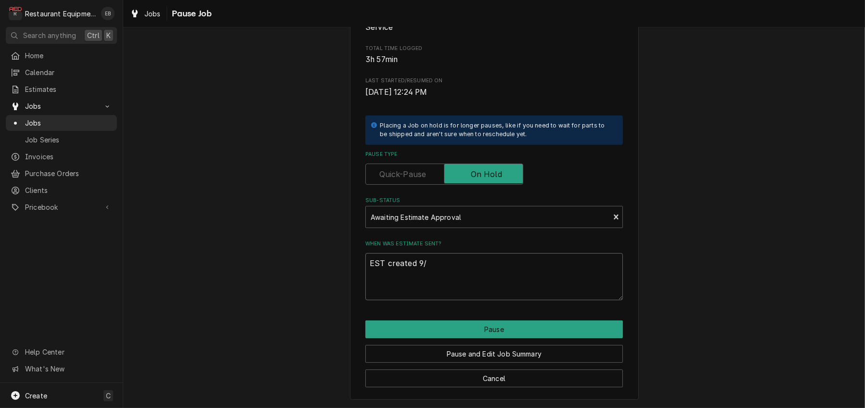
type textarea "EST created 9/1"
type textarea "x"
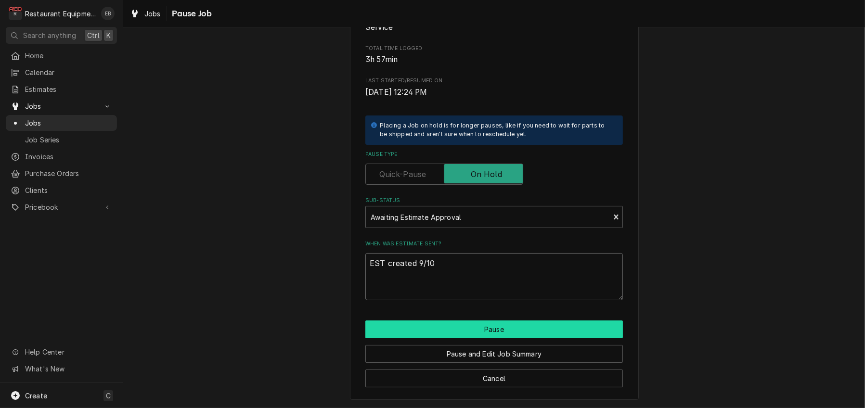
type textarea "EST created 9/10"
click at [524, 338] on button "Pause" at bounding box center [494, 330] width 258 height 18
type textarea "x"
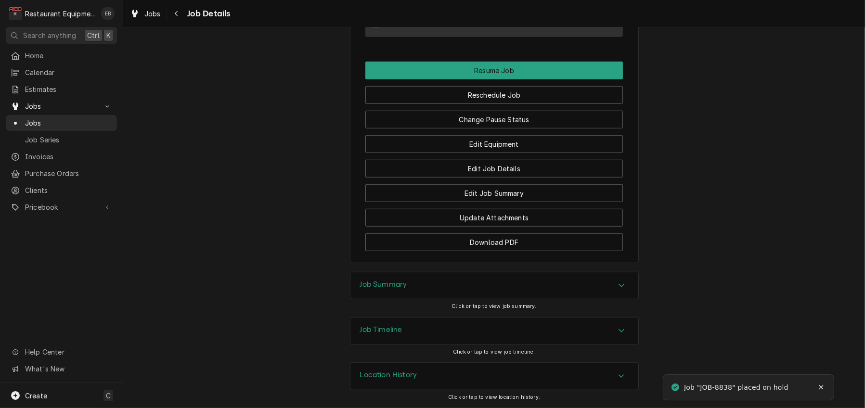
scroll to position [1120, 0]
click at [154, 14] on span "Jobs" at bounding box center [152, 14] width 16 height 10
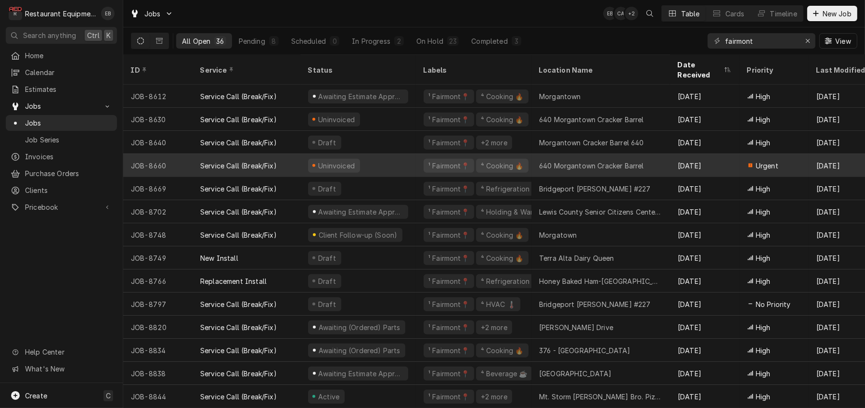
scroll to position [515, 0]
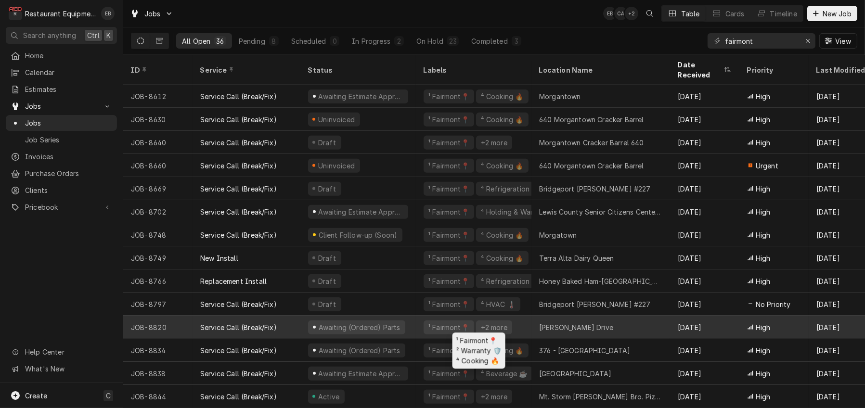
click at [428, 322] on div "¹ Fairmont📍 +2 more" at bounding box center [474, 327] width 116 height 23
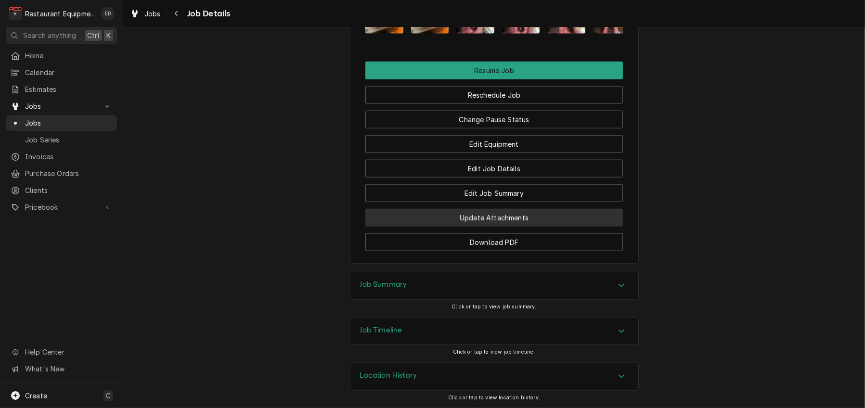
scroll to position [1605, 0]
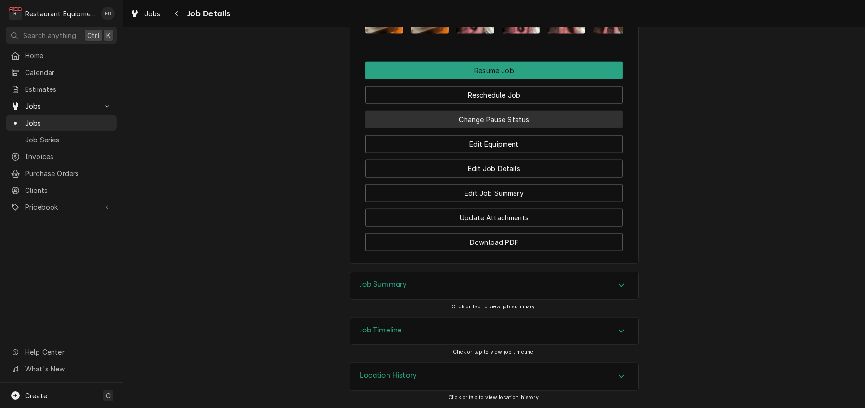
click at [528, 115] on button "Change Pause Status" at bounding box center [494, 120] width 258 height 18
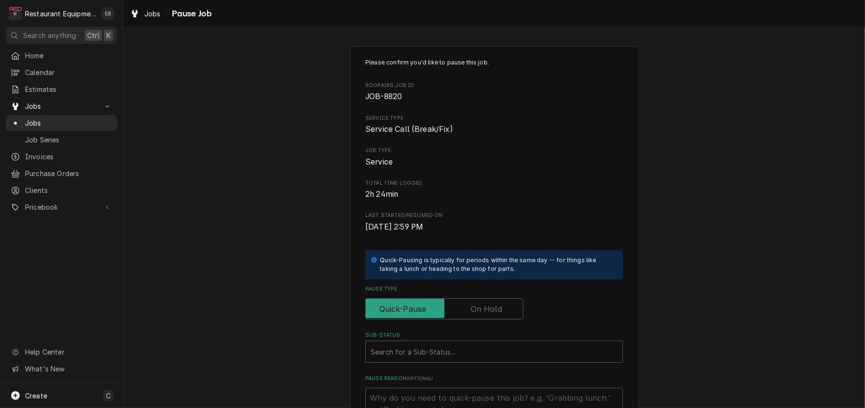
click at [481, 320] on label "Pause Type" at bounding box center [444, 309] width 158 height 21
click at [481, 320] on input "Pause Type" at bounding box center [444, 309] width 149 height 21
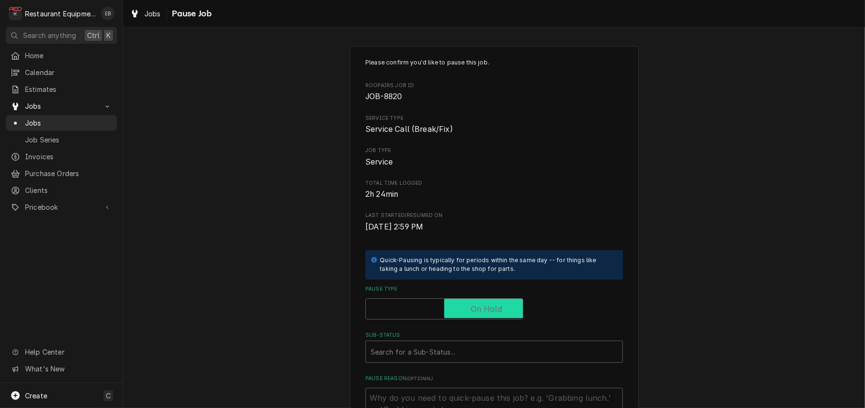
checkbox input "true"
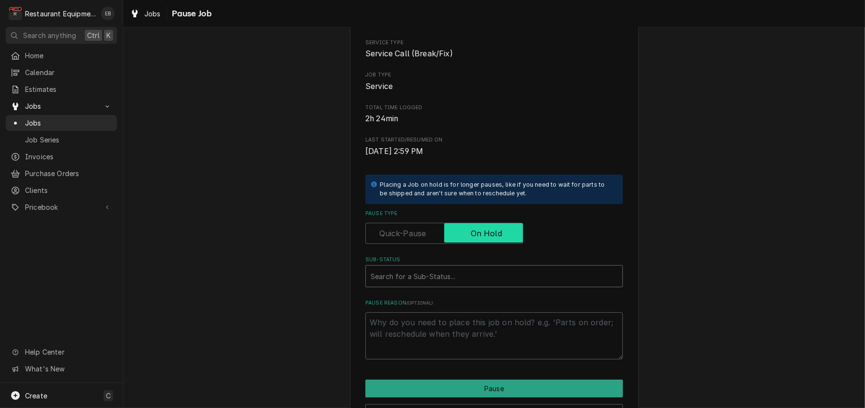
scroll to position [128, 0]
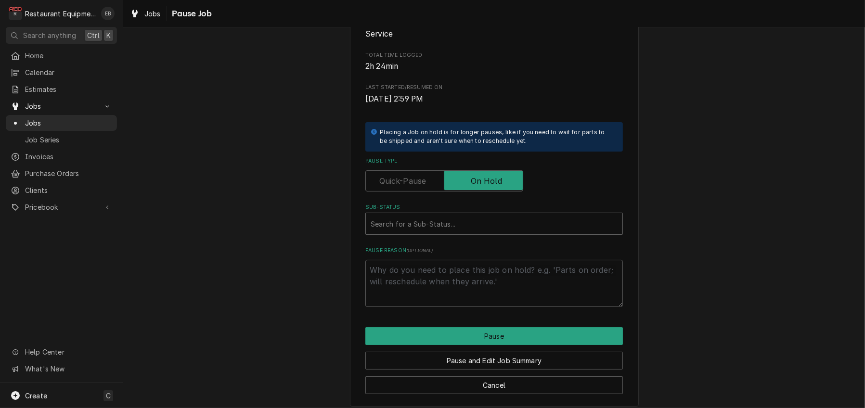
type textarea "x"
click at [451, 233] on div "Sub-Status" at bounding box center [494, 223] width 247 height 17
type input "parts needed"
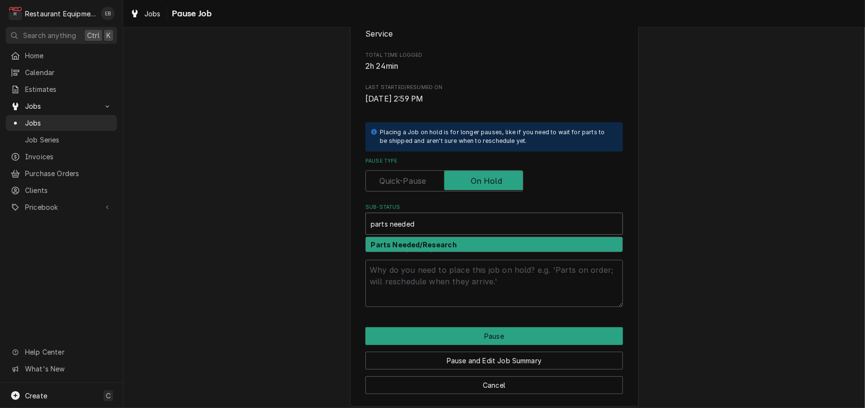
click at [487, 252] on div "Parts Needed/Research" at bounding box center [494, 244] width 257 height 15
type textarea "x"
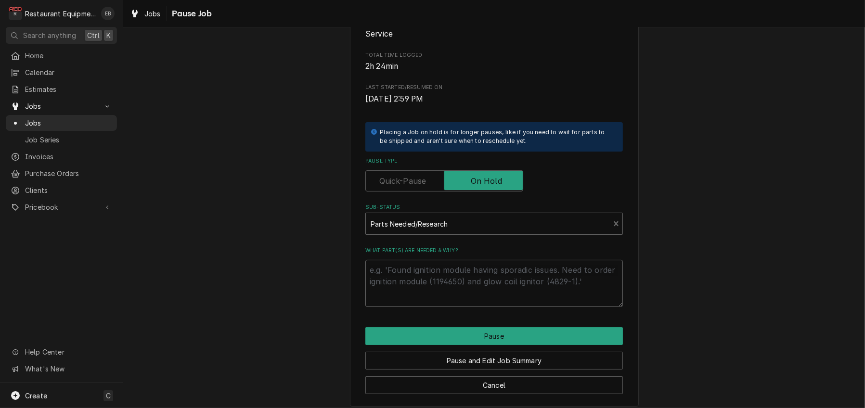
click at [471, 307] on textarea "What part(s) are needed & why?" at bounding box center [494, 283] width 258 height 47
type textarea "x"
type textarea "S"
type textarea "x"
type textarea "So"
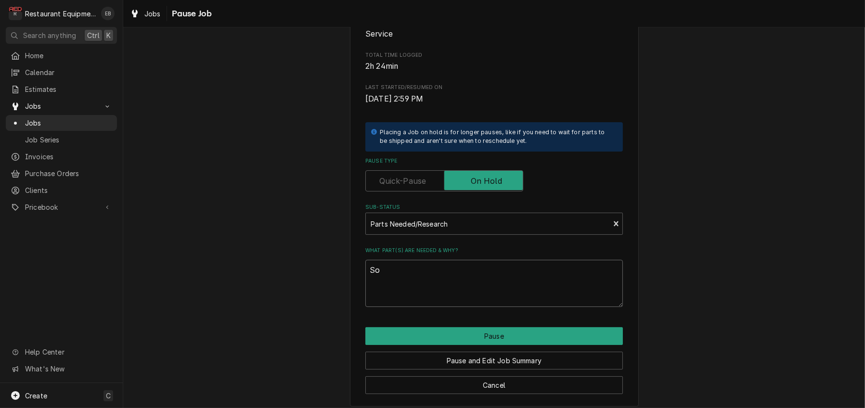
type textarea "x"
type textarea "Sou"
type textarea "x"
type textarea "Sour"
type textarea "x"
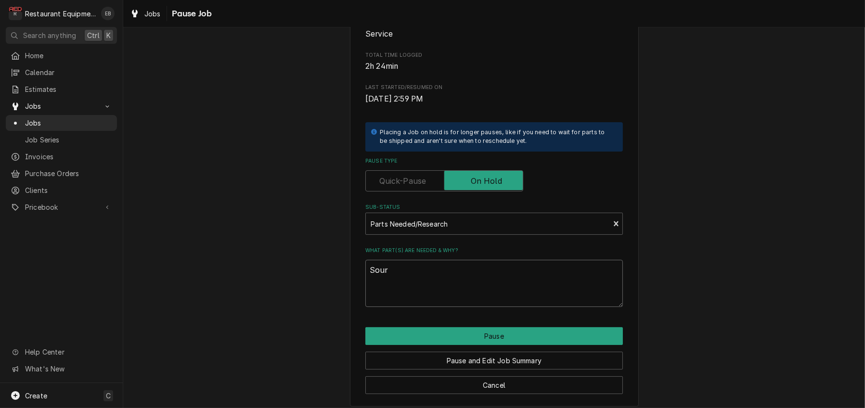
type textarea "Sourc"
type textarea "x"
type textarea "Sourci"
type textarea "x"
type textarea "Sourcin"
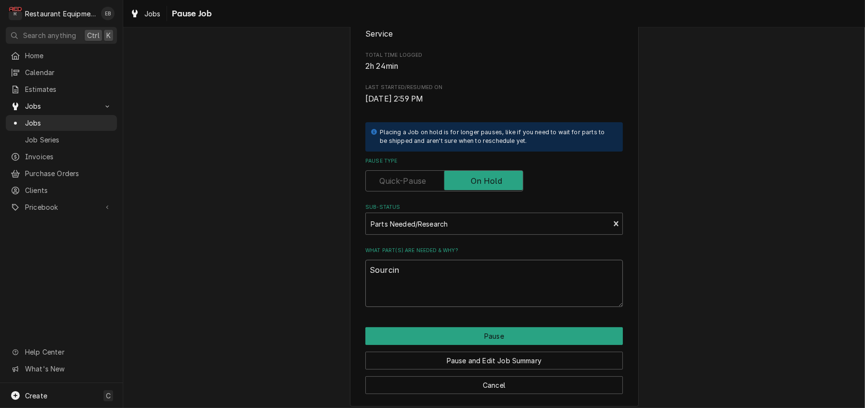
type textarea "x"
type textarea "Sourcing"
type textarea "x"
type textarea "Sourcing"
type textarea "x"
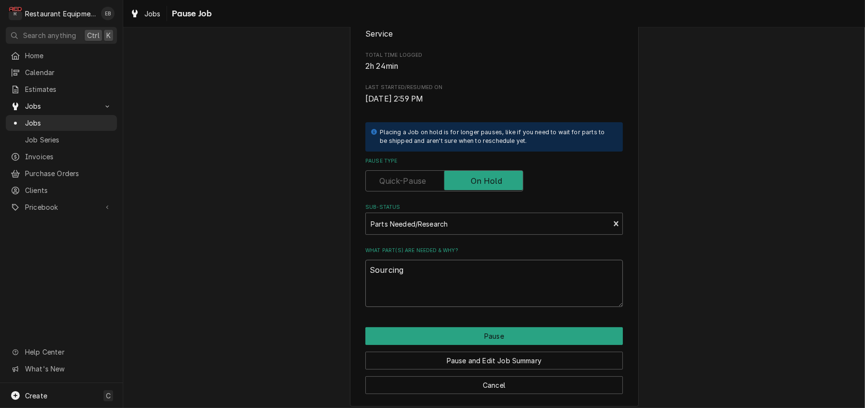
type textarea "Sourcing S"
type textarea "x"
type textarea "Sourcing So"
type textarea "x"
type textarea "Sourcing Sof"
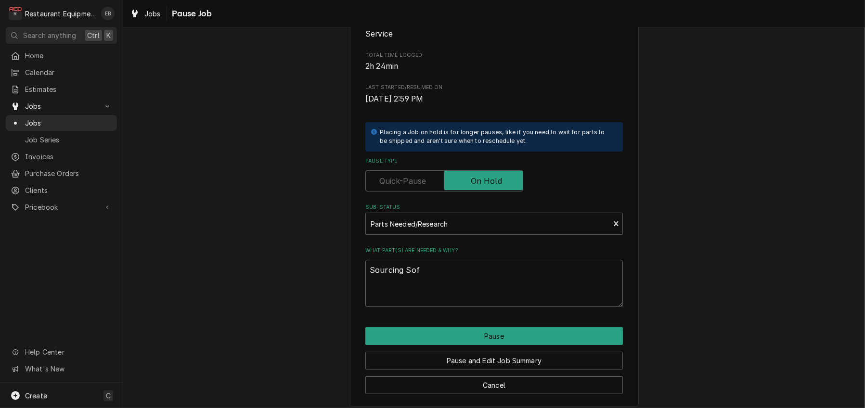
type textarea "x"
type textarea "Sourcing Soft"
type textarea "x"
type textarea "Sourcing Softw"
type textarea "x"
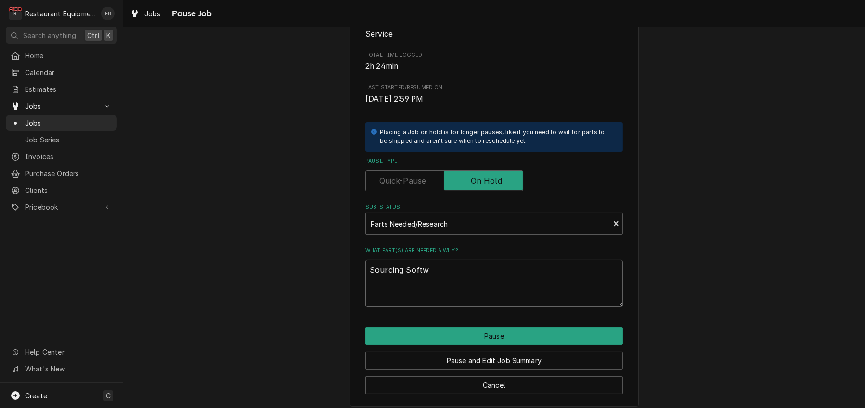
type textarea "Sourcing Softwa"
type textarea "x"
type textarea "Sourcing Softwar"
type textarea "x"
type textarea "Sourcing Software"
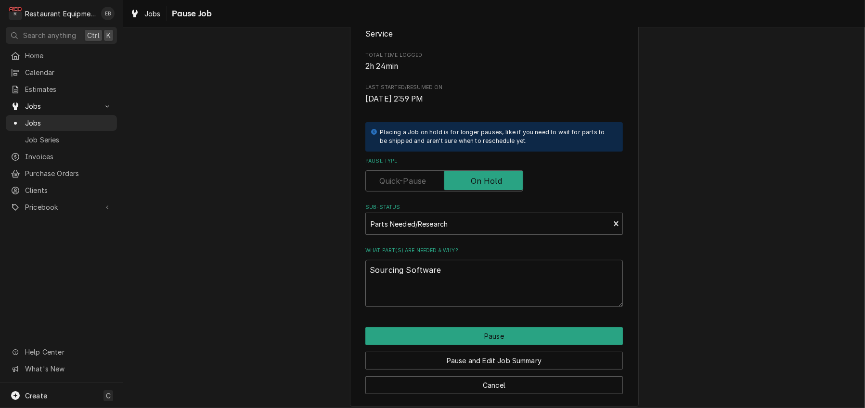
type textarea "x"
type textarea "Sourcing Software"
type textarea "x"
type textarea "Sourcing Software a"
type textarea "x"
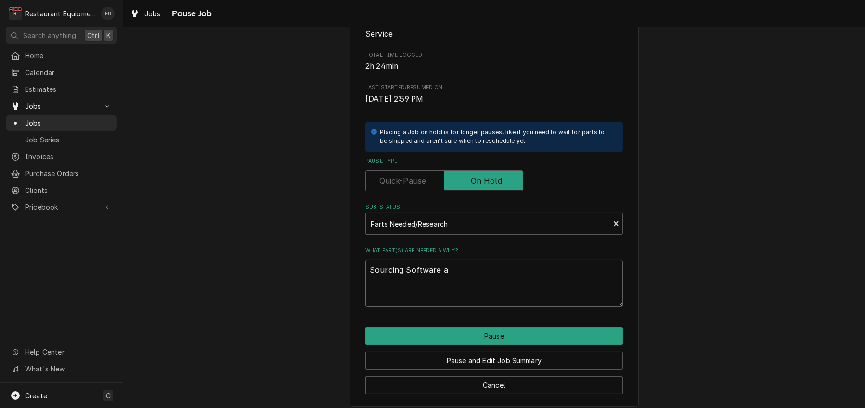
type textarea "Sourcing Software as"
type textarea "x"
type textarea "Sourcing Software as"
type textarea "x"
type textarea "Sourcing Software as o"
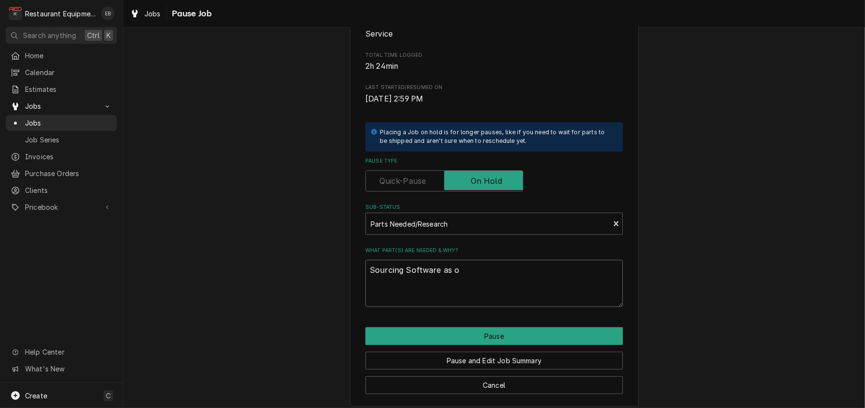
type textarea "x"
type textarea "Sourcing Software as of"
type textarea "x"
type textarea "Sourcing Software as of"
type textarea "x"
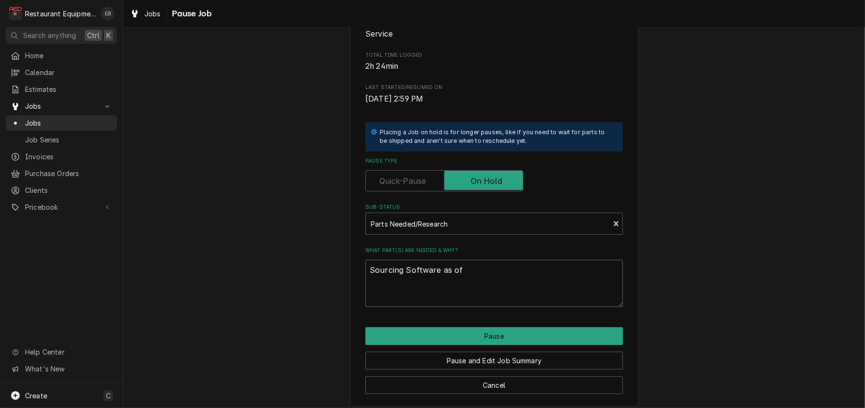
type textarea "Sourcing Software as of 9"
type textarea "x"
type textarea "Sourcing Software as of 9/"
type textarea "x"
type textarea "Sourcing Software as of 9/0"
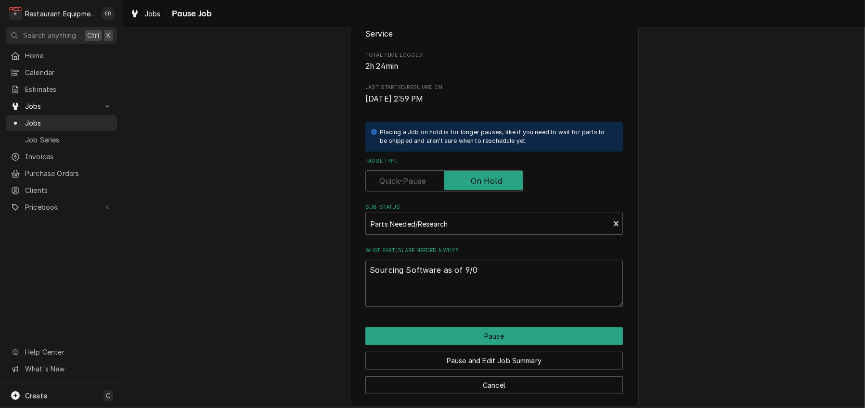
type textarea "x"
type textarea "Sourcing Software as of 9/01"
type textarea "x"
type textarea "Sourcing Software as of 9/0"
type textarea "x"
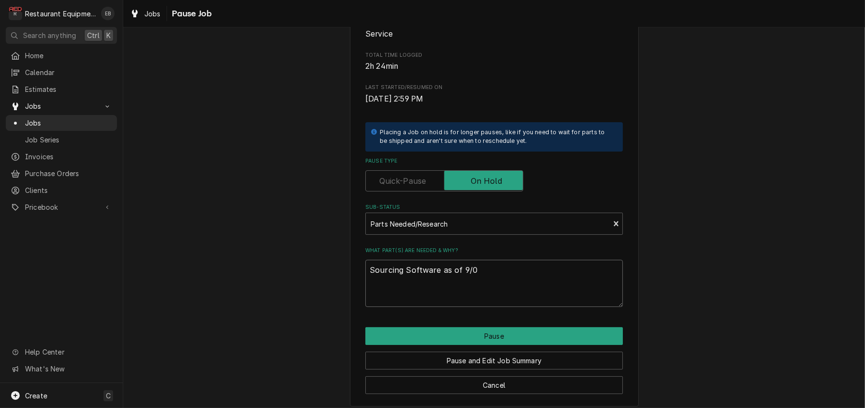
type textarea "Sourcing Software as of 9/"
type textarea "x"
type textarea "Sourcing Software as of 9/1"
type textarea "x"
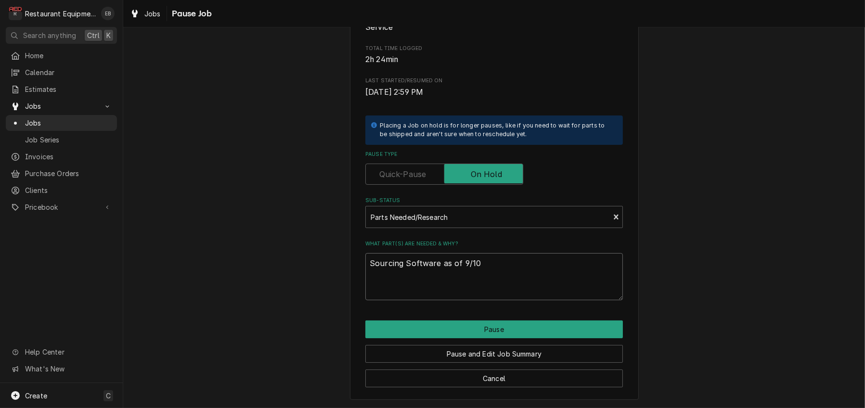
scroll to position [193, 0]
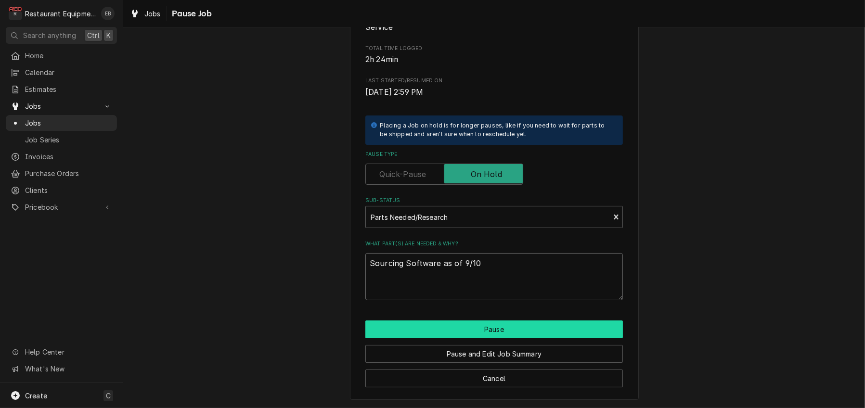
type textarea "Sourcing Software as of 9/10"
click at [493, 325] on button "Pause" at bounding box center [494, 330] width 258 height 18
type textarea "x"
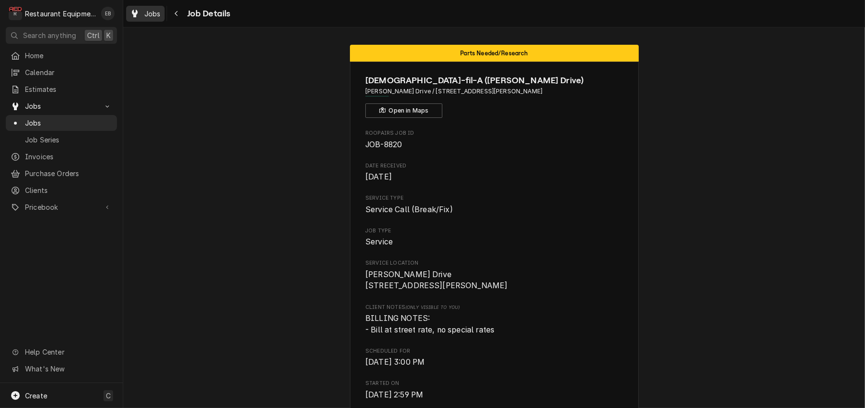
click at [140, 13] on div "Dynamic Content Wrapper" at bounding box center [135, 14] width 10 height 12
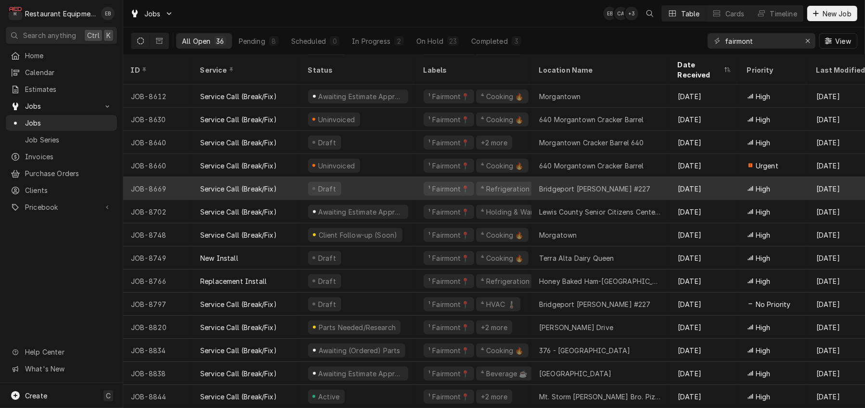
scroll to position [515, 0]
